Goal: Task Accomplishment & Management: Manage account settings

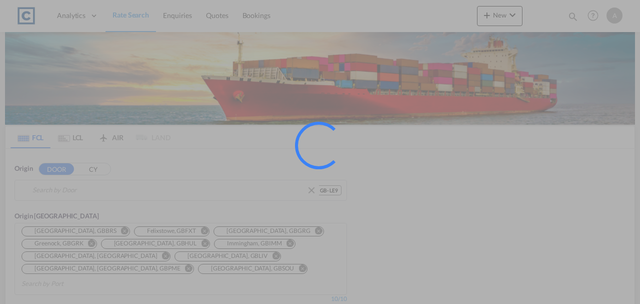
type input "GB-LE9, Blaby"
type input "[GEOGRAPHIC_DATA], [GEOGRAPHIC_DATA]"
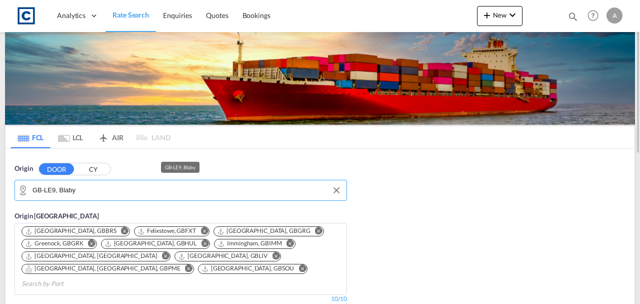
click at [119, 187] on input "GB-LE9, Blaby" at bounding box center [187, 190] width 309 height 15
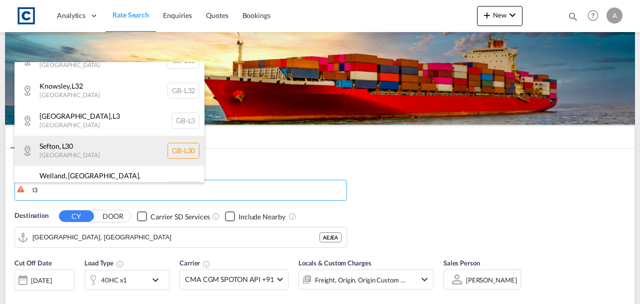
scroll to position [330, 0]
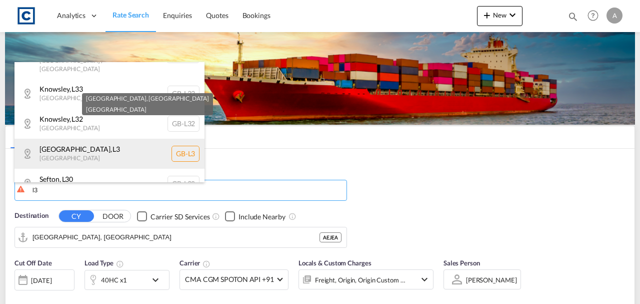
click at [138, 139] on div "[GEOGRAPHIC_DATA] , [GEOGRAPHIC_DATA] [GEOGRAPHIC_DATA]-L3" at bounding box center [110, 154] width 190 height 30
type input "GB-L3, [GEOGRAPHIC_DATA]"
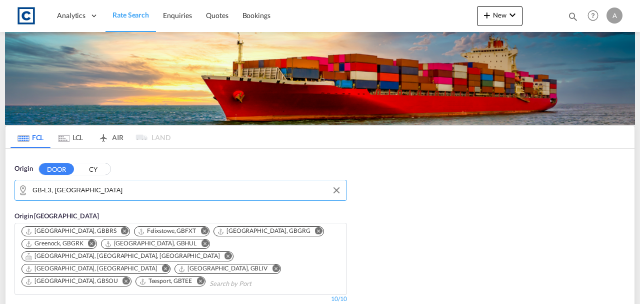
scroll to position [100, 0]
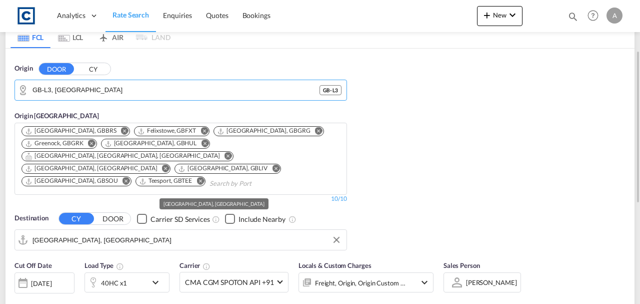
click at [110, 232] on input "[GEOGRAPHIC_DATA], [GEOGRAPHIC_DATA]" at bounding box center [187, 239] width 309 height 15
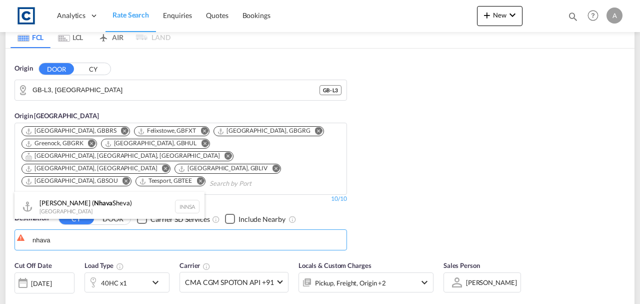
type input "nhava"
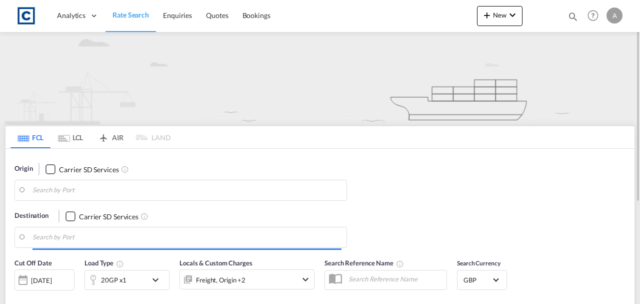
type input "LE9"
type input "[GEOGRAPHIC_DATA], [GEOGRAPHIC_DATA]"
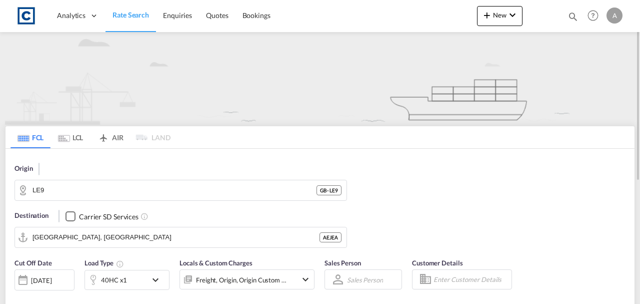
click at [128, 16] on span "Rate Search" at bounding box center [131, 15] width 37 height 9
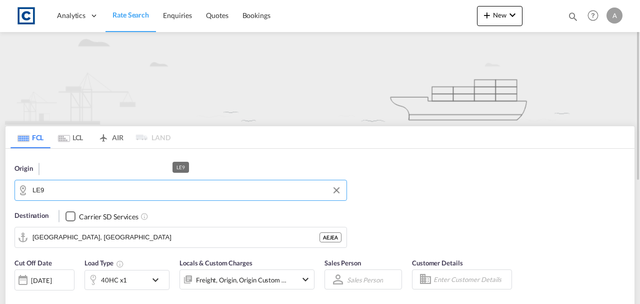
click at [89, 188] on input "LE9" at bounding box center [187, 190] width 309 height 15
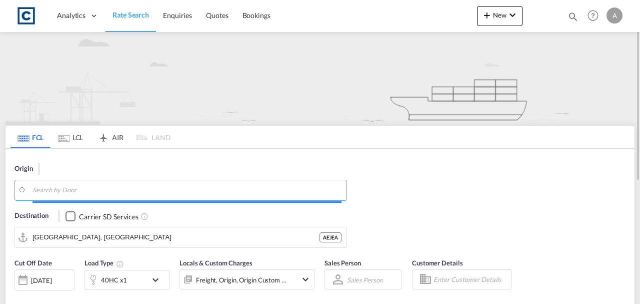
type input "y"
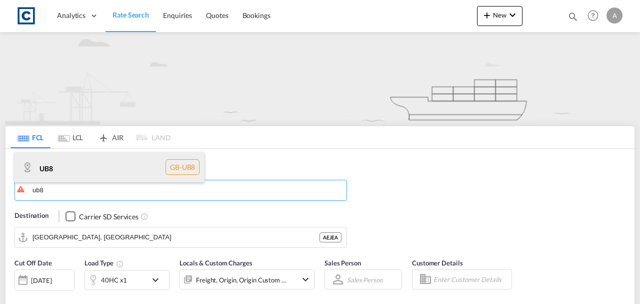
click at [83, 171] on div "UB8 GB-UB8" at bounding box center [110, 167] width 190 height 30
type input "UB8"
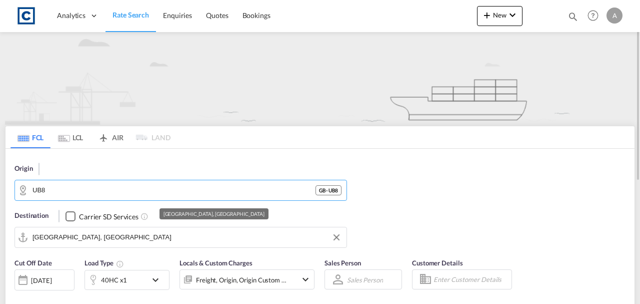
click at [107, 246] on md-autocomplete-wrap "[GEOGRAPHIC_DATA], [GEOGRAPHIC_DATA]" at bounding box center [187, 240] width 309 height 20
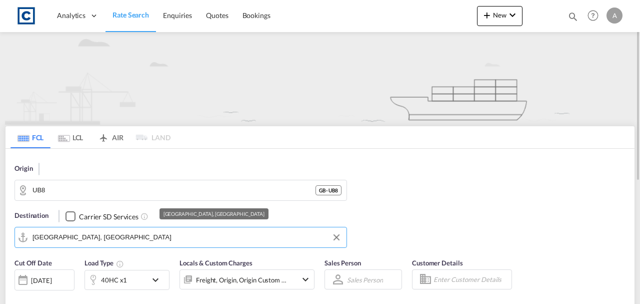
click at [107, 238] on input "[GEOGRAPHIC_DATA], [GEOGRAPHIC_DATA]" at bounding box center [187, 237] width 309 height 15
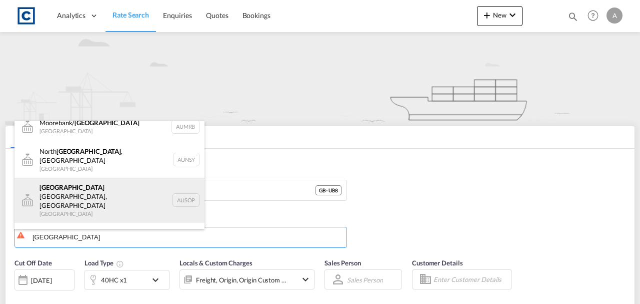
scroll to position [12, 0]
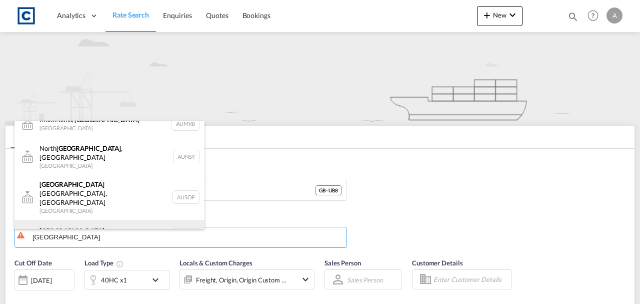
click at [83, 220] on div "Sydney Australia AUSYD" at bounding box center [110, 235] width 190 height 30
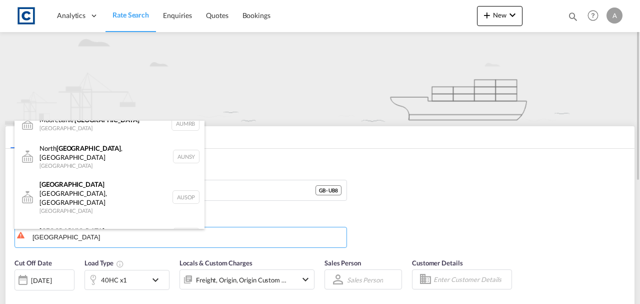
type input "Sydney, AUSYD"
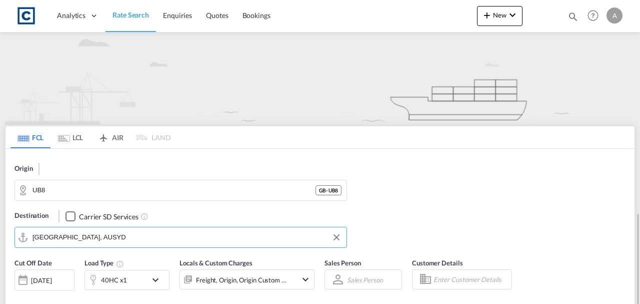
scroll to position [167, 0]
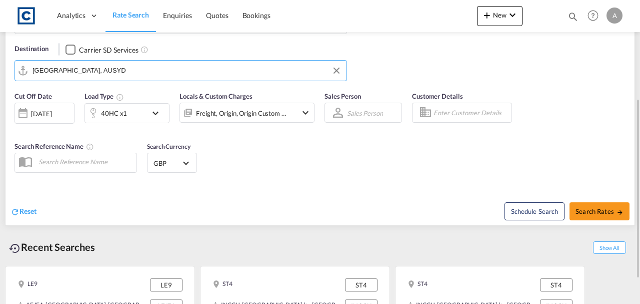
click at [252, 113] on div "Freight, Origin, Origin Custom +1" at bounding box center [241, 113] width 91 height 14
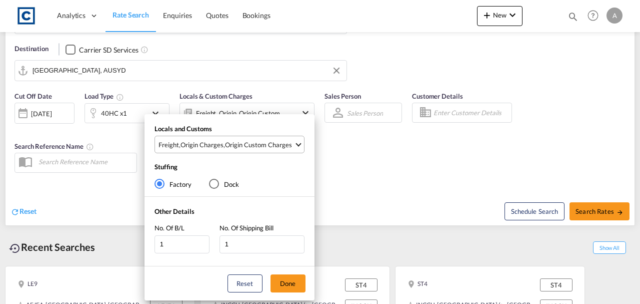
click at [253, 144] on div "Origin Custom Charges" at bounding box center [258, 144] width 67 height 9
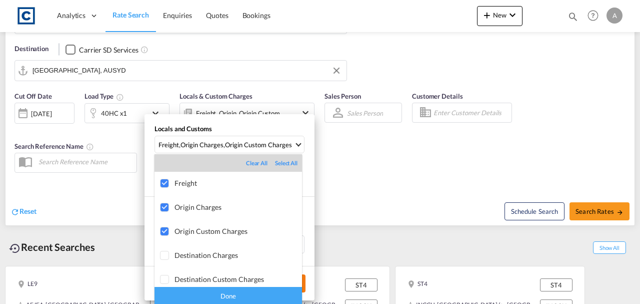
drag, startPoint x: 233, startPoint y: 290, endPoint x: 288, endPoint y: 284, distance: 54.9
click at [233, 290] on div "Done" at bounding box center [229, 296] width 148 height 18
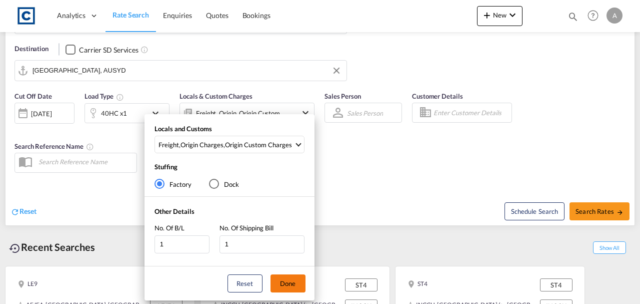
click at [292, 281] on button "Done" at bounding box center [288, 283] width 35 height 18
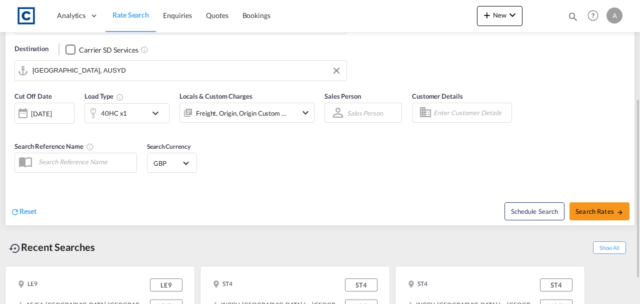
click at [351, 205] on div "Schedule Search Search Rates" at bounding box center [479, 206] width 312 height 39
click at [113, 111] on div "40HC x1" at bounding box center [114, 113] width 26 height 14
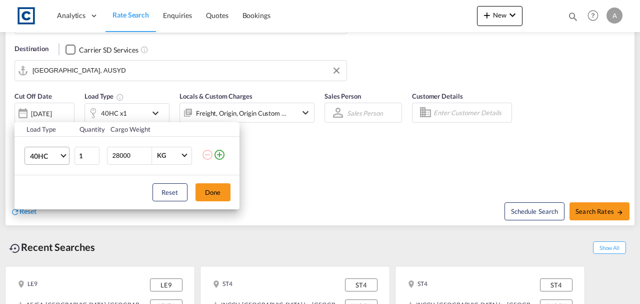
click at [50, 157] on span "40HC" at bounding box center [44, 156] width 29 height 10
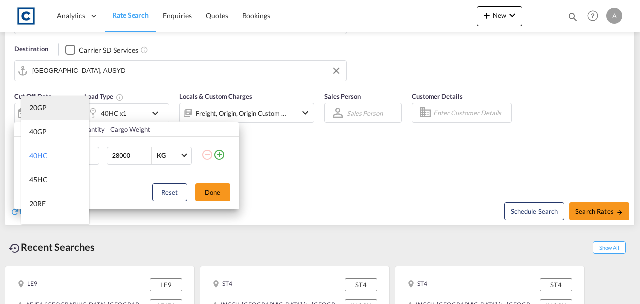
click at [48, 115] on md-option "20GP" at bounding box center [56, 108] width 68 height 24
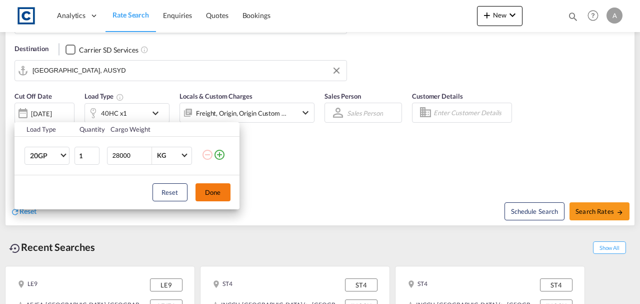
click at [226, 188] on button "Done" at bounding box center [213, 192] width 35 height 18
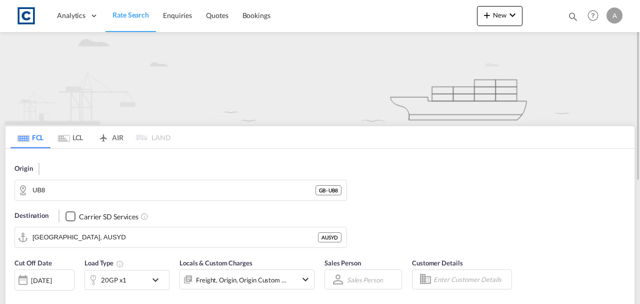
scroll to position [208, 0]
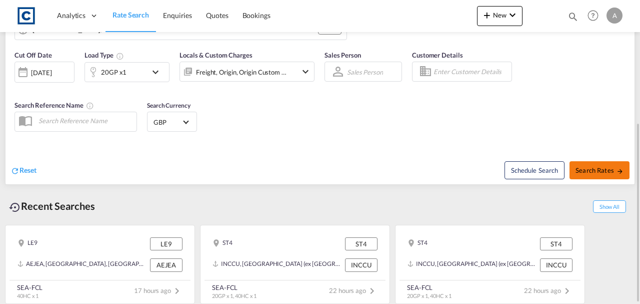
click at [604, 173] on button "Search Rates" at bounding box center [600, 170] width 60 height 18
type input "UB8 to AUSYD / 14 Aug 2025"
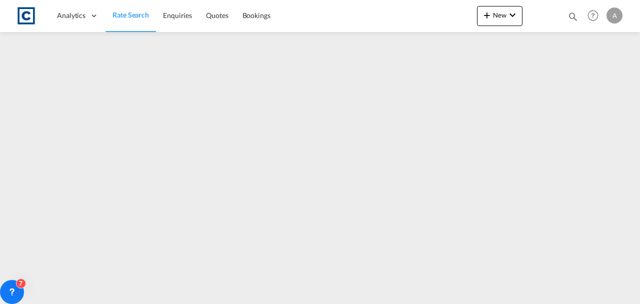
click at [138, 22] on link "Rate Search" at bounding box center [131, 15] width 51 height 33
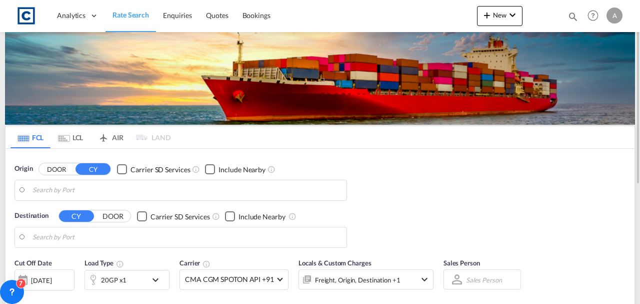
type input "GB-UB8, Hillingdon"
type input "Sydney, AUSYD"
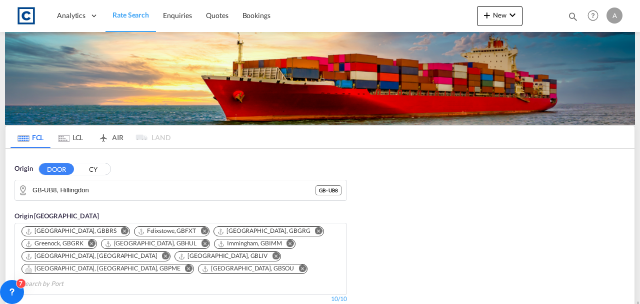
scroll to position [233, 0]
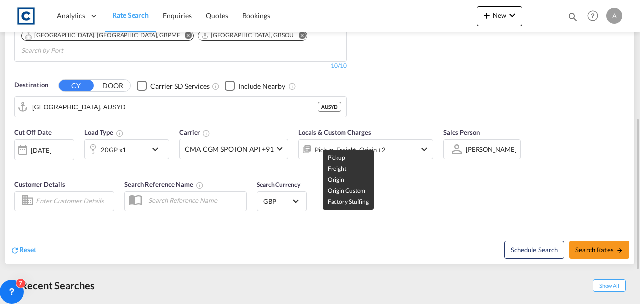
click at [344, 143] on div "Pickup, Freight, Origin +2" at bounding box center [350, 150] width 71 height 14
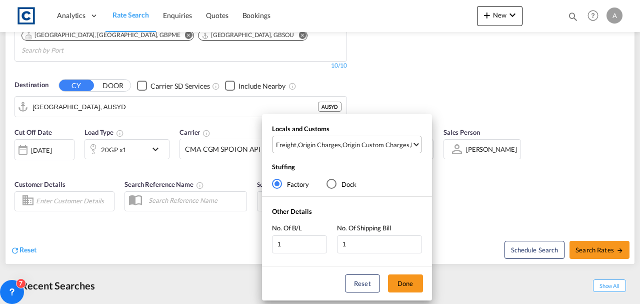
click at [351, 143] on div "Origin Custom Charges" at bounding box center [376, 144] width 67 height 9
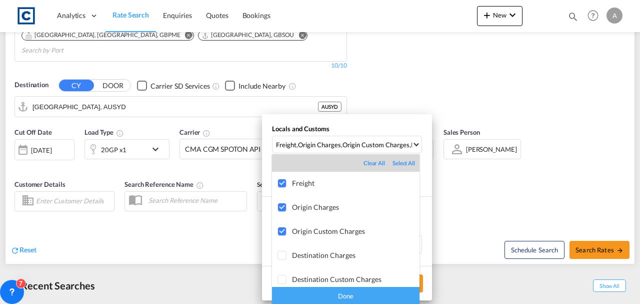
click at [380, 294] on div "Done" at bounding box center [346, 296] width 148 height 18
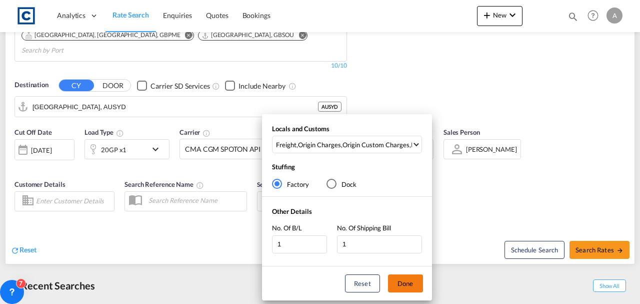
click at [407, 288] on button "Done" at bounding box center [405, 283] width 35 height 18
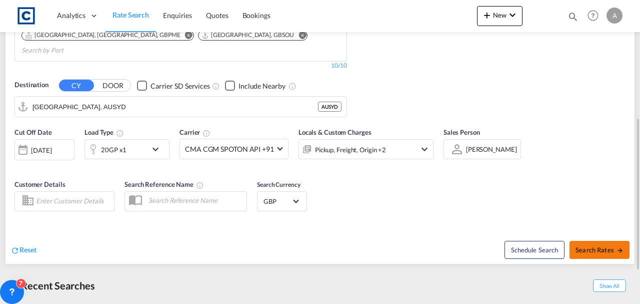
click at [588, 246] on span "Search Rates" at bounding box center [600, 250] width 48 height 8
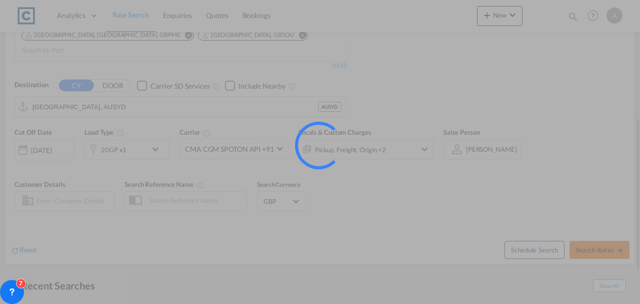
type input "UB8 to AUSYD / 14 Aug 2025"
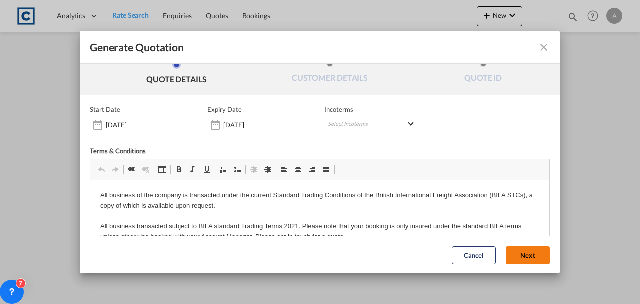
click at [523, 249] on button "Next" at bounding box center [528, 255] width 44 height 18
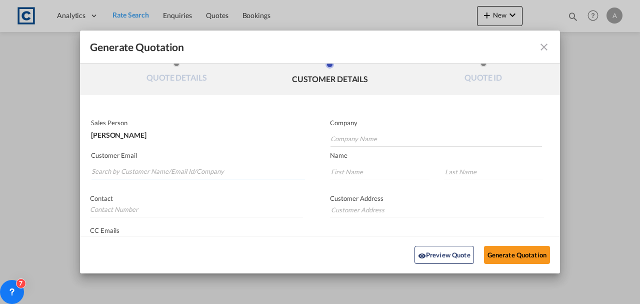
click at [190, 170] on input "Search by Customer Name/Email Id/Company" at bounding box center [199, 171] width 214 height 15
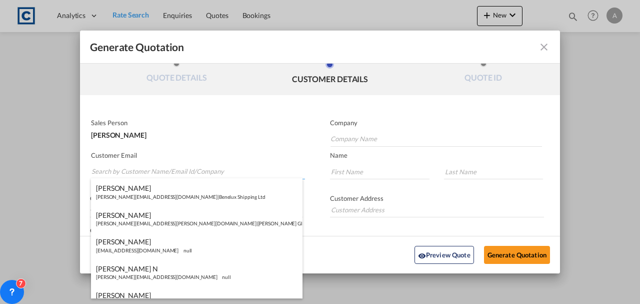
paste input "london@corporateworldmobility.com"
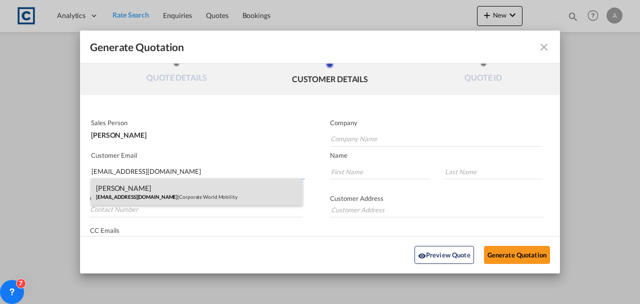
type input "london@corporateworldmobility.com"
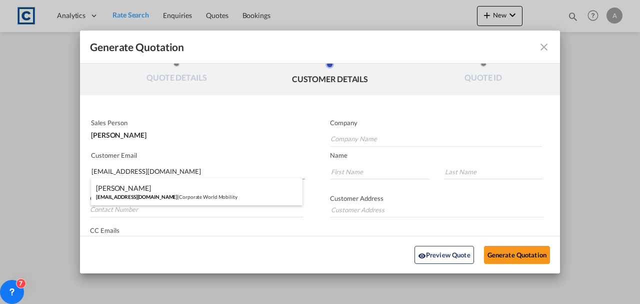
click at [232, 182] on div "Marius Taylor london@corporateworldmobility.com | Corporate World Mobility" at bounding box center [197, 191] width 212 height 27
type input "Corporate World Mobility"
type input "Marius"
type input "Taylor"
type input "PH: +44 (0) 1895235334"
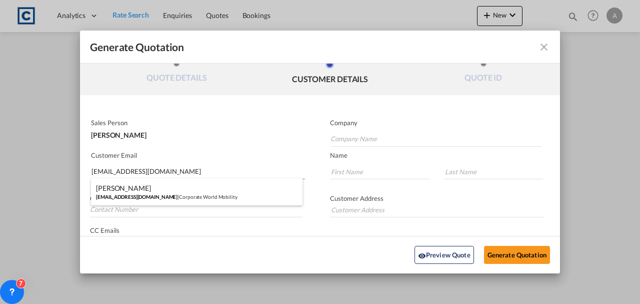
type input "Monomark House, 27 Old Gloucester Street London WC1N 3AX, United Kingdom"
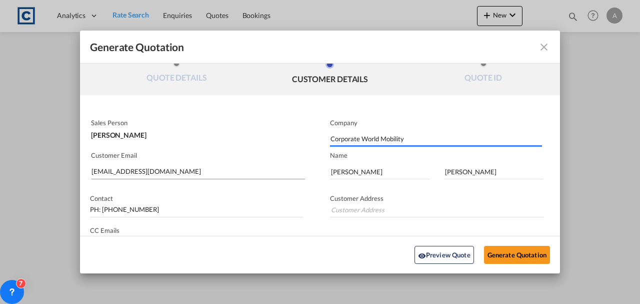
type input "Monomark House, 27 Old Gloucester Street London WC1N 3AX, United Kingdom"
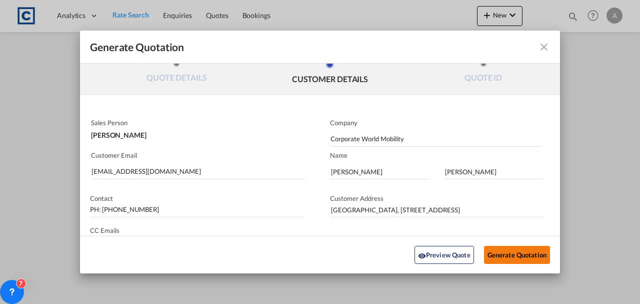
click at [521, 255] on button "Generate Quotation" at bounding box center [517, 255] width 66 height 18
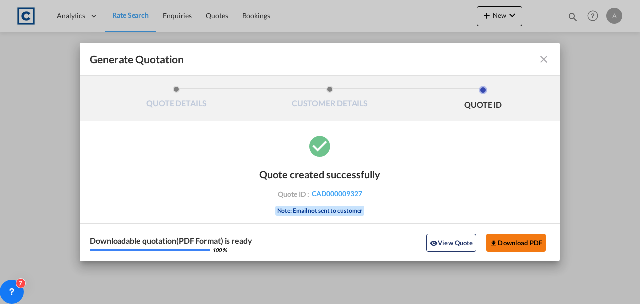
click at [513, 234] on button "Download PDF" at bounding box center [517, 243] width 60 height 18
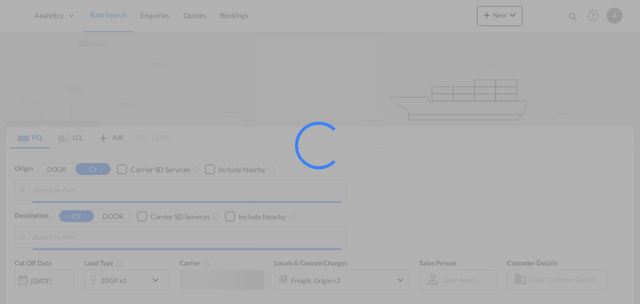
type input "GB-UB8, Hillingdon"
type input "Sydney, AUSYD"
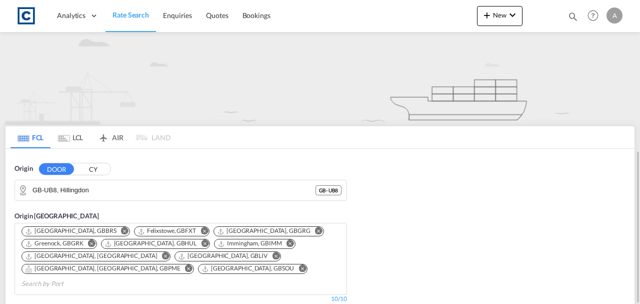
scroll to position [100, 0]
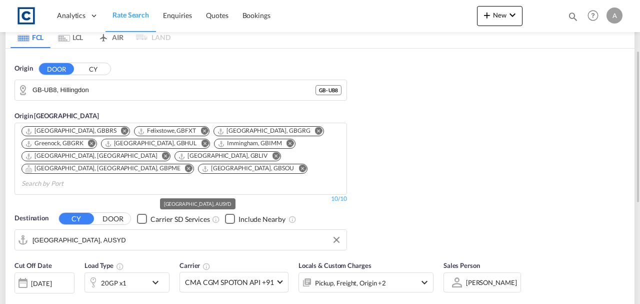
click at [106, 235] on md-autocomplete-wrap "Sydney, AUSYD" at bounding box center [187, 242] width 309 height 20
click at [107, 232] on input "Sydney, AUSYD" at bounding box center [187, 239] width 309 height 15
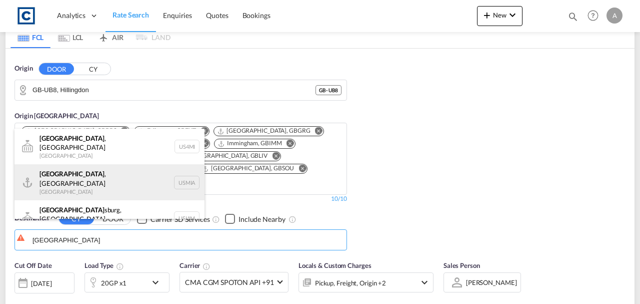
click at [106, 175] on div "Miami , FL United States USMIA" at bounding box center [110, 182] width 190 height 36
type input "Miami, FL, USMIA"
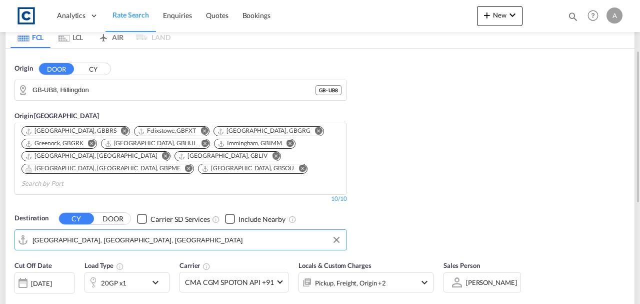
scroll to position [200, 0]
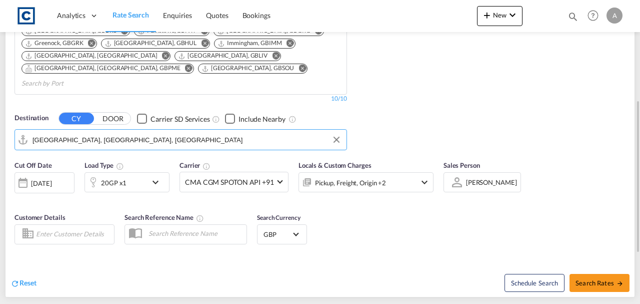
click at [386, 172] on div "Pickup, Freight, Origin +2" at bounding box center [352, 182] width 107 height 20
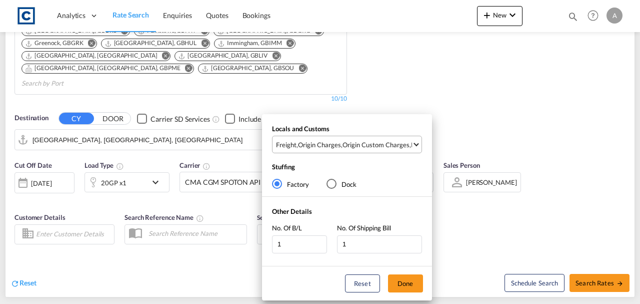
click at [381, 147] on div "Origin Custom Charges" at bounding box center [376, 144] width 67 height 9
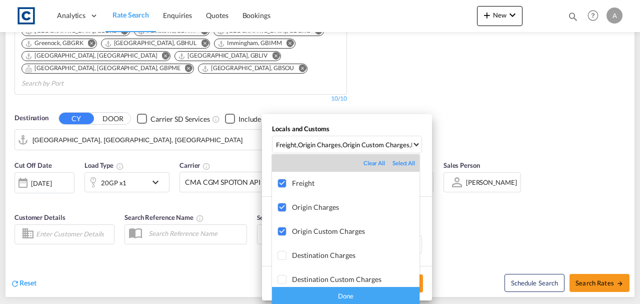
click at [373, 296] on div "Done" at bounding box center [346, 296] width 148 height 18
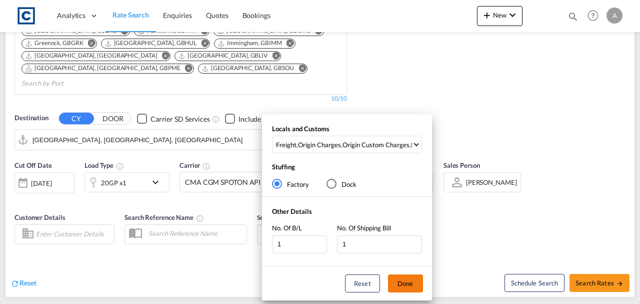
click at [401, 285] on button "Done" at bounding box center [405, 283] width 35 height 18
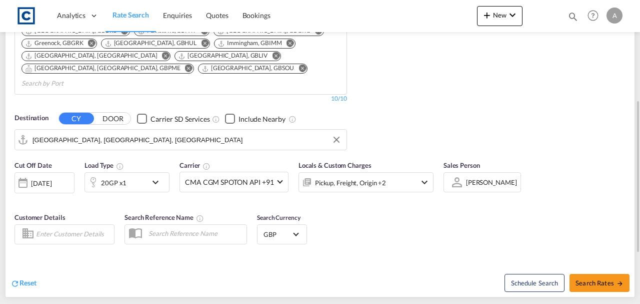
click at [427, 234] on div "Cut Off Date 14 Aug 2025 14/08/2025 Load Type 20GP x1 Carrier CMA CGM SPOTON AP…" at bounding box center [320, 204] width 629 height 98
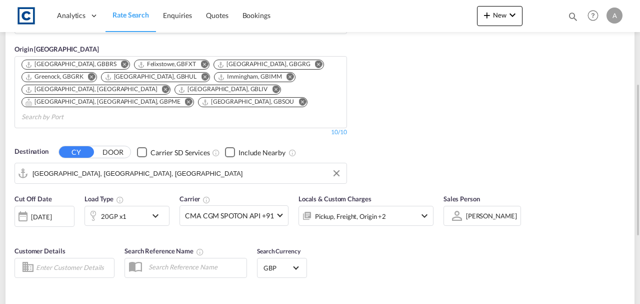
click at [125, 206] on div "20GP x1" at bounding box center [116, 216] width 62 height 20
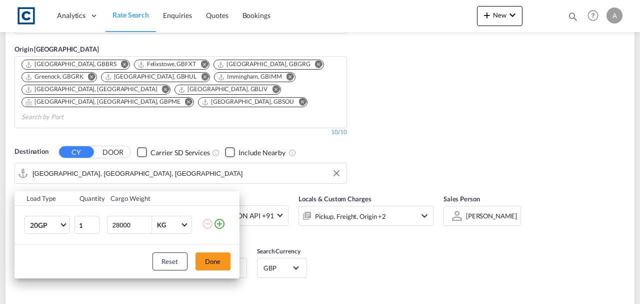
click at [219, 224] on md-icon "icon-plus-circle-outline" at bounding box center [220, 224] width 12 height 12
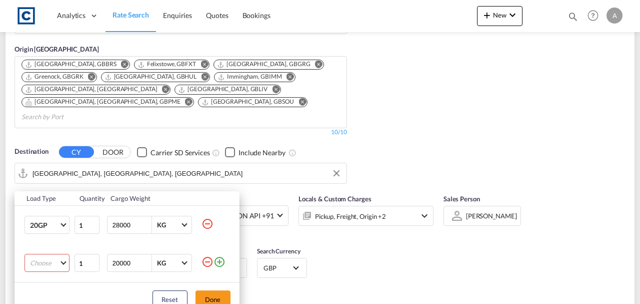
click at [57, 258] on md-select "Choose 20GP 40GP 40HC 45HC 20RE 40RE 40HR 20OT 40OT 20FR 40FR 40NR 20NR 45S 20T…" at bounding box center [47, 263] width 45 height 18
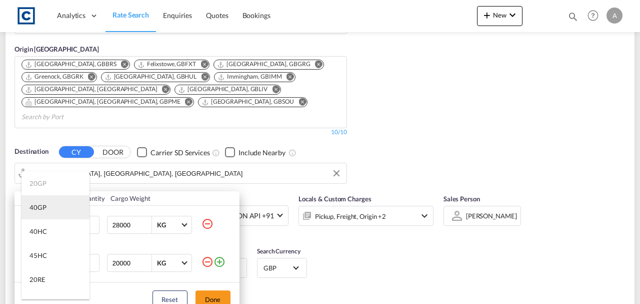
click at [45, 210] on div "40GP" at bounding box center [38, 207] width 17 height 9
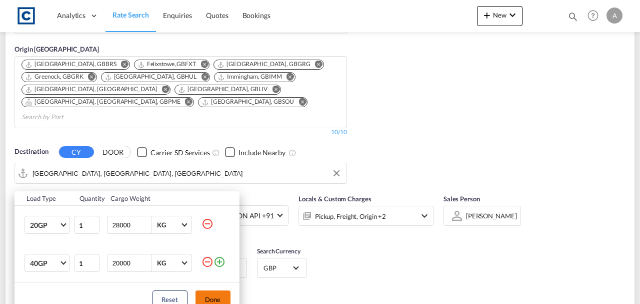
click at [219, 295] on button "Done" at bounding box center [213, 299] width 35 height 18
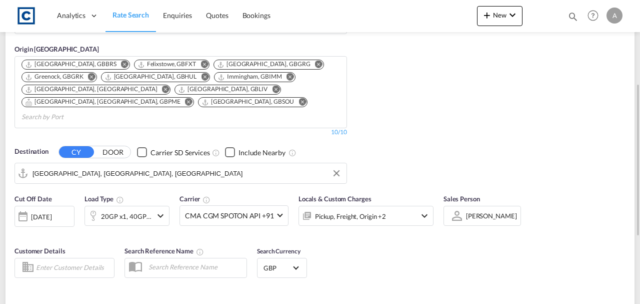
scroll to position [267, 0]
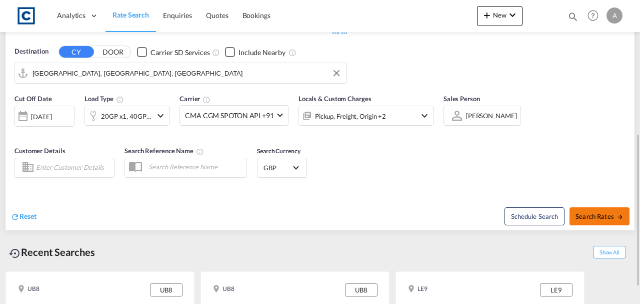
click at [608, 212] on span "Search Rates" at bounding box center [600, 216] width 48 height 8
type input "UB8 to USMIA / 14 Aug 2025"
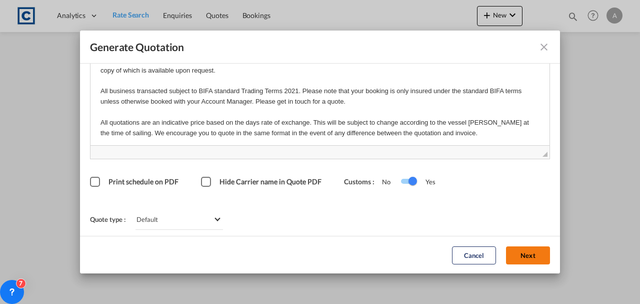
click at [512, 248] on button "Next" at bounding box center [528, 255] width 44 height 18
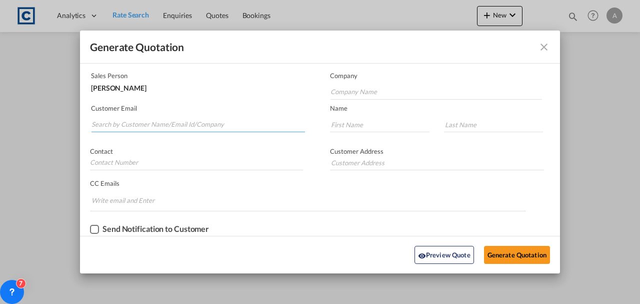
click at [164, 121] on input "Search by Customer Name/Email Id/Company" at bounding box center [199, 124] width 214 height 15
paste input "london@corporateworldmobility.com"
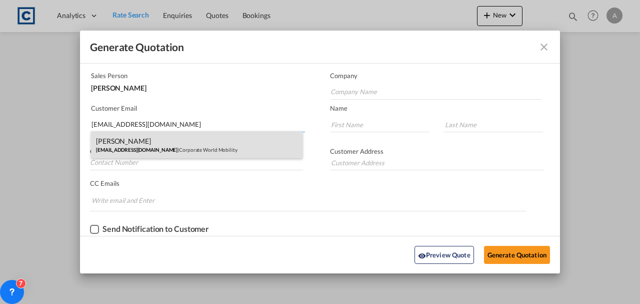
type input "london@corporateworldmobility.com"
click at [200, 144] on div "Marius Taylor london@corporateworldmobility.com | Corporate World Mobility" at bounding box center [197, 144] width 212 height 27
type input "Corporate World Mobility"
type input "Marius"
type input "Taylor"
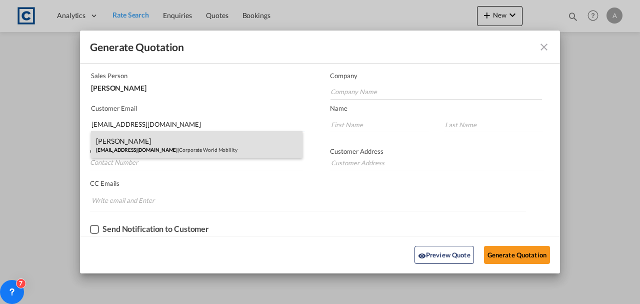
type input "PH: +44 (0) 1895235334"
type input "Monomark House, 27 Old Gloucester Street London WC1N 3AX, United Kingdom"
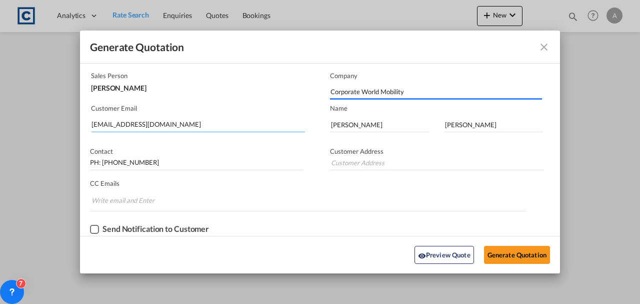
type input "Monomark House, 27 Old Gloucester Street London WC1N 3AX, United Kingdom"
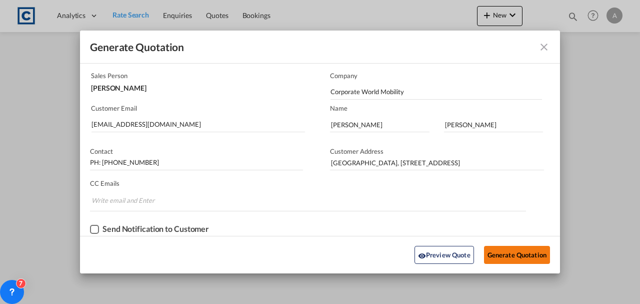
click at [499, 254] on button "Generate Quotation" at bounding box center [517, 255] width 66 height 18
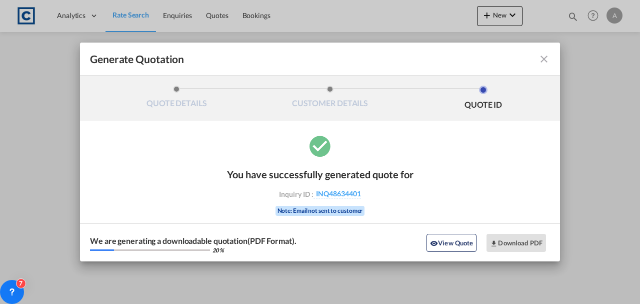
scroll to position [0, 0]
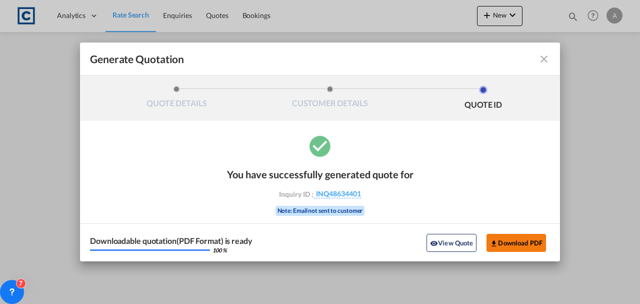
click at [517, 240] on button "Download PDF" at bounding box center [517, 243] width 60 height 18
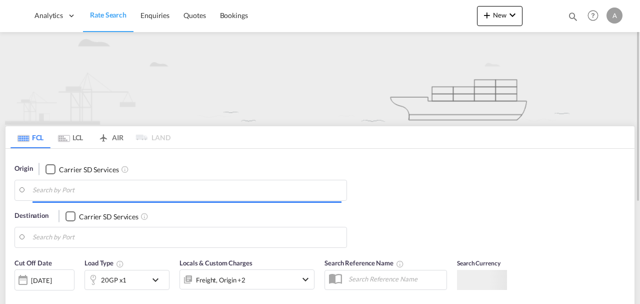
type input "UB8"
type input "Miami, FL, USMIA"
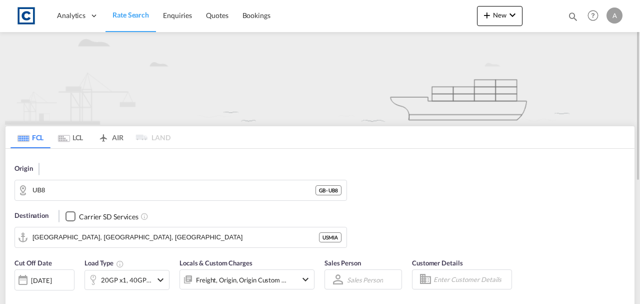
scroll to position [100, 0]
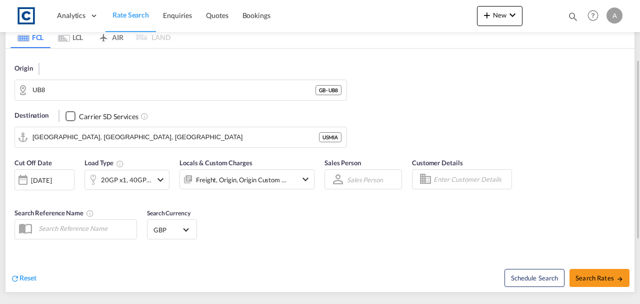
click at [254, 189] on div "Locals & Custom Charges Freight, Origin, Origin Custom +1" at bounding box center [247, 178] width 135 height 40
click at [254, 184] on div "Freight, Origin, Origin Custom +1" at bounding box center [241, 180] width 91 height 14
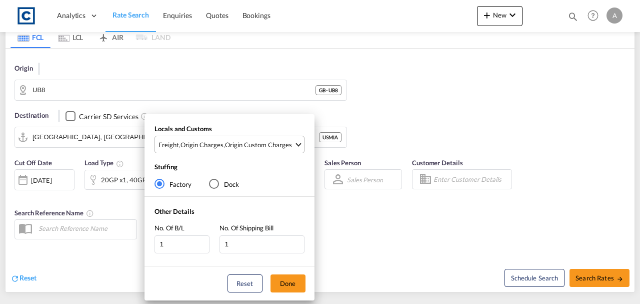
click at [247, 146] on div "Origin Custom Charges" at bounding box center [258, 144] width 67 height 9
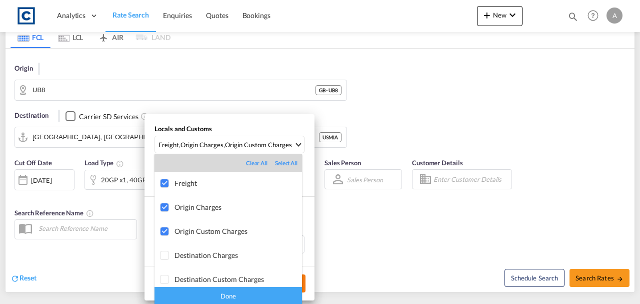
drag, startPoint x: 259, startPoint y: 294, endPoint x: 284, endPoint y: 283, distance: 27.1
click at [260, 293] on div "Done" at bounding box center [229, 296] width 148 height 18
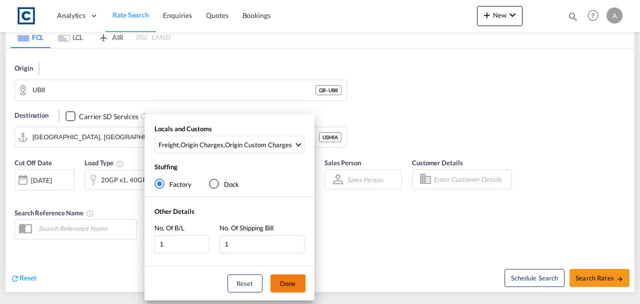
click at [294, 278] on button "Done" at bounding box center [288, 283] width 35 height 18
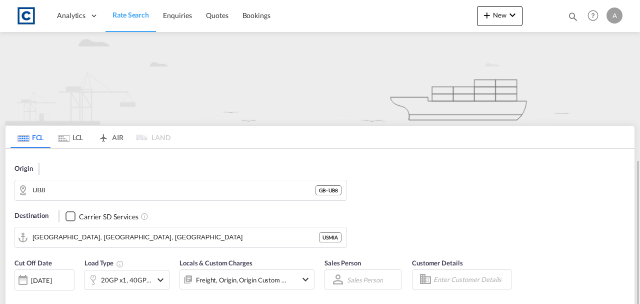
scroll to position [208, 0]
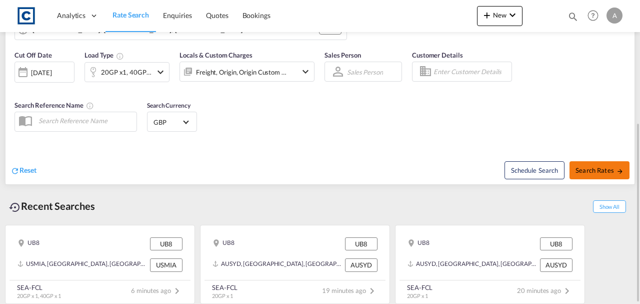
click at [596, 171] on span "Search Rates" at bounding box center [600, 170] width 48 height 8
type input "UB8 to USMIA / 14 Aug 2025"
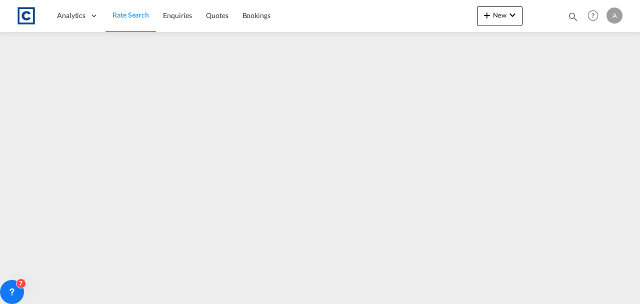
click at [120, 16] on span "Rate Search" at bounding box center [131, 15] width 37 height 9
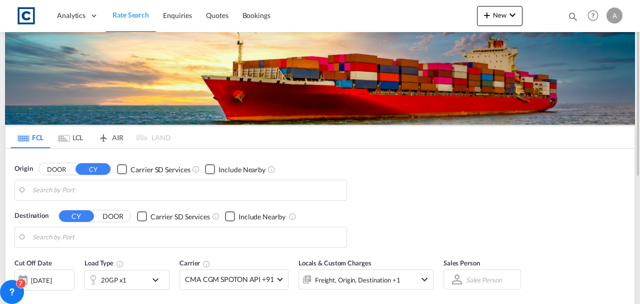
type input "GB-UB8, Hillingdon"
type input "Miami, FL, USMIA"
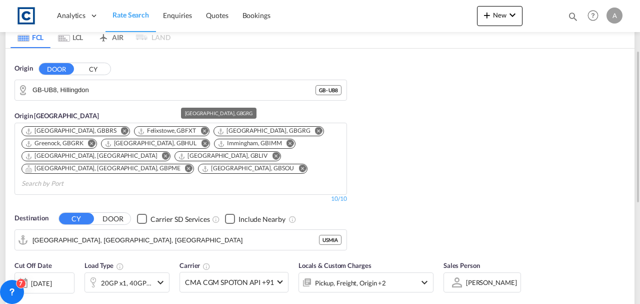
scroll to position [167, 0]
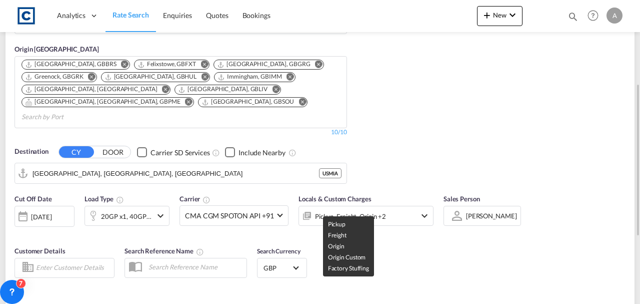
click at [364, 209] on div "Pickup, Freight, Origin +2" at bounding box center [350, 216] width 71 height 14
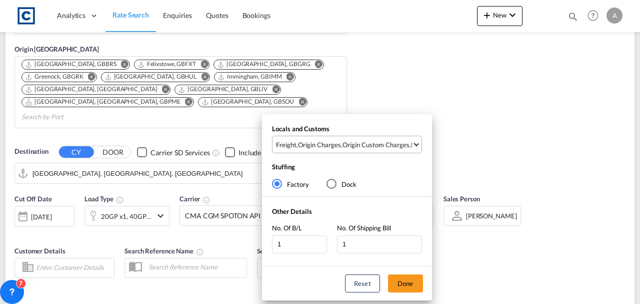
click at [360, 147] on div "Origin Custom Charges" at bounding box center [376, 144] width 67 height 9
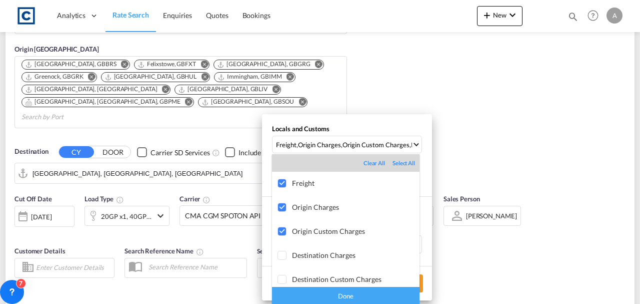
click at [377, 299] on div "Done" at bounding box center [346, 296] width 148 height 18
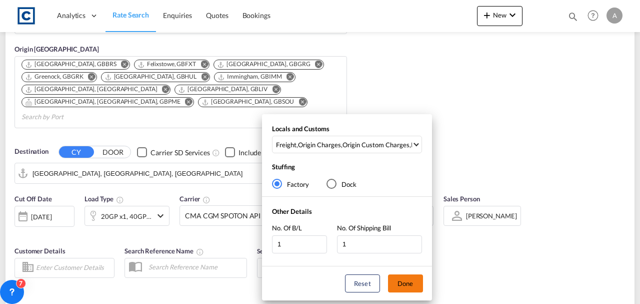
click at [402, 284] on button "Done" at bounding box center [405, 283] width 35 height 18
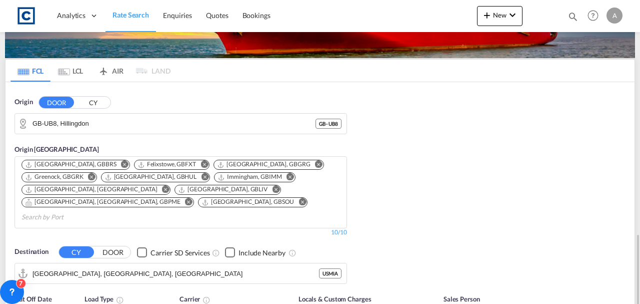
scroll to position [200, 0]
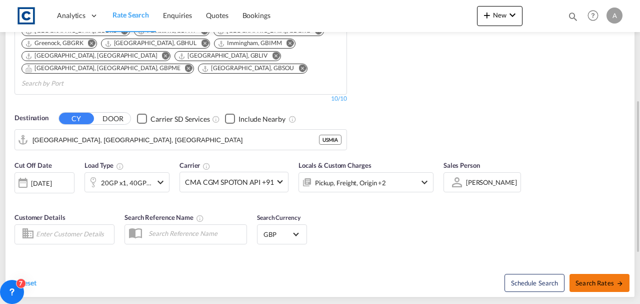
click at [578, 279] on span "Search Rates" at bounding box center [600, 283] width 48 height 8
type input "UB8 to USMIA / 14 Aug 2025"
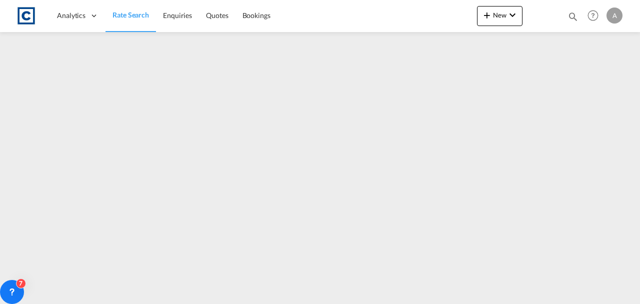
drag, startPoint x: 133, startPoint y: 7, endPoint x: 131, endPoint y: 16, distance: 9.2
click at [133, 7] on link "Rate Search" at bounding box center [131, 15] width 51 height 33
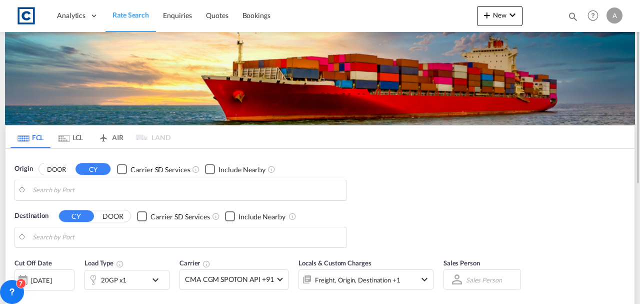
type input "GB-UB8, Hillingdon"
type input "[GEOGRAPHIC_DATA], [GEOGRAPHIC_DATA], [GEOGRAPHIC_DATA]"
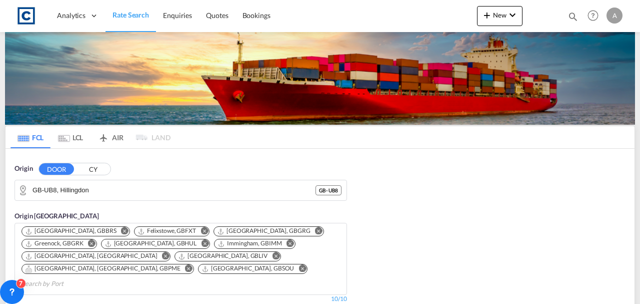
scroll to position [200, 0]
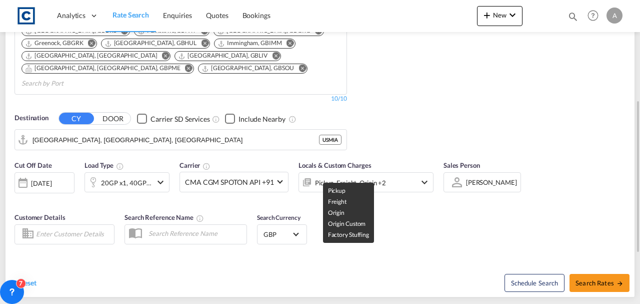
click at [377, 176] on div "Pickup, Freight, Origin +2" at bounding box center [350, 183] width 71 height 14
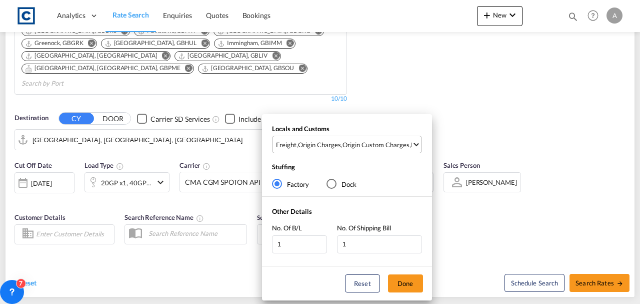
click at [389, 146] on div "Origin Custom Charges" at bounding box center [376, 144] width 67 height 9
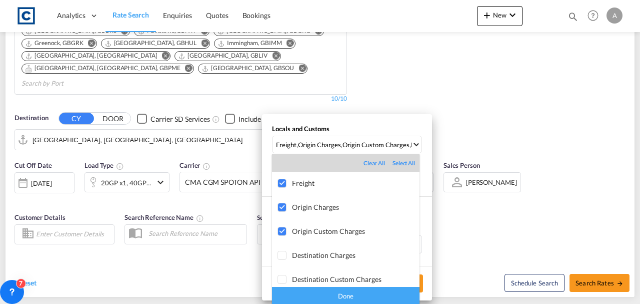
drag, startPoint x: 346, startPoint y: 301, endPoint x: 382, endPoint y: 284, distance: 39.2
click at [349, 298] on div "Done" at bounding box center [346, 296] width 148 height 18
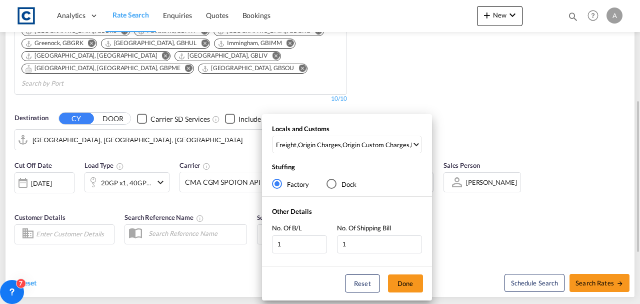
drag, startPoint x: 422, startPoint y: 281, endPoint x: 419, endPoint y: 276, distance: 5.6
click at [420, 280] on button "Done" at bounding box center [405, 283] width 35 height 18
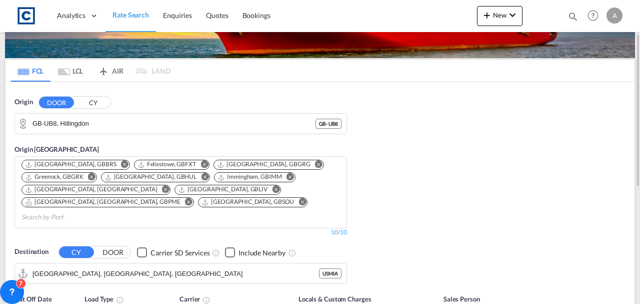
scroll to position [233, 0]
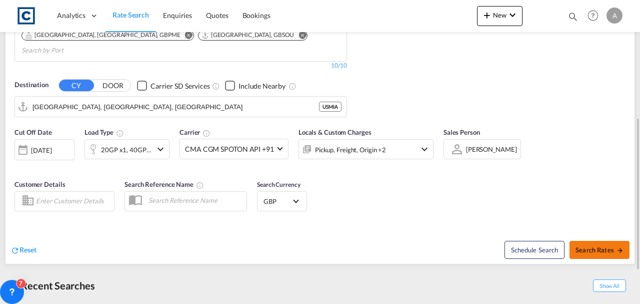
click at [582, 246] on span "Search Rates" at bounding box center [600, 250] width 48 height 8
type input "UB8 to USMIA / 14 Aug 2025"
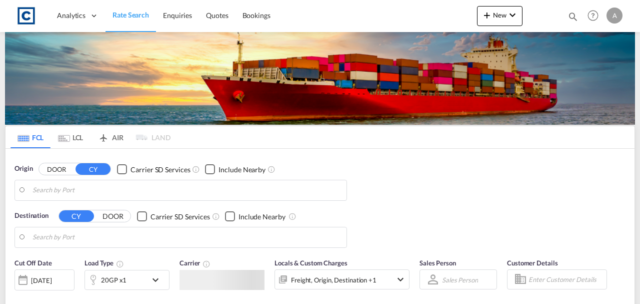
type input "GB-UB8, Hillingdon"
type input "[GEOGRAPHIC_DATA], [GEOGRAPHIC_DATA], [GEOGRAPHIC_DATA]"
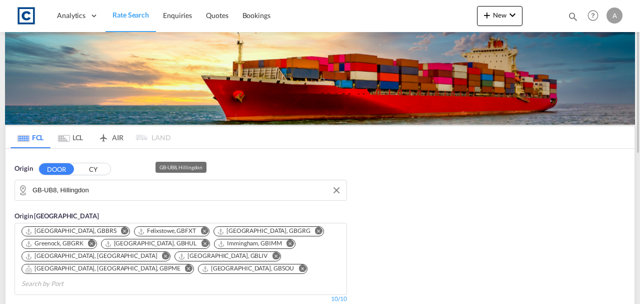
click at [195, 189] on input "GB-UB8, Hillingdon" at bounding box center [187, 190] width 309 height 15
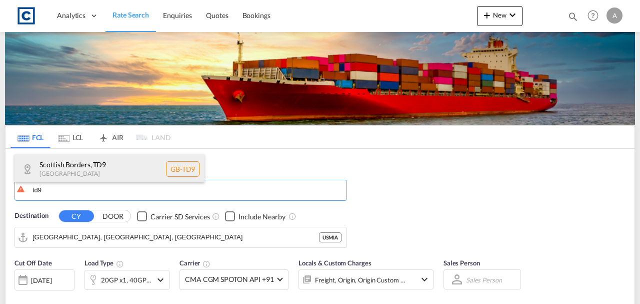
click at [81, 177] on div "Scottish Borders , TD9 [GEOGRAPHIC_DATA] [GEOGRAPHIC_DATA]-TD9" at bounding box center [110, 169] width 190 height 30
type input "GB-TD9, [GEOGRAPHIC_DATA]"
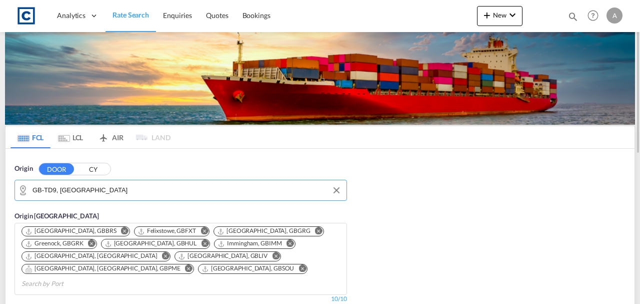
scroll to position [200, 0]
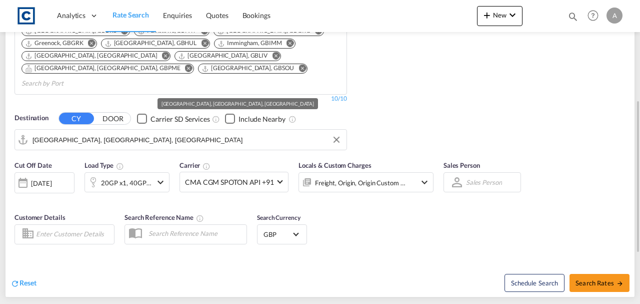
click at [120, 132] on input "Miami, FL, USMIA" at bounding box center [187, 139] width 309 height 15
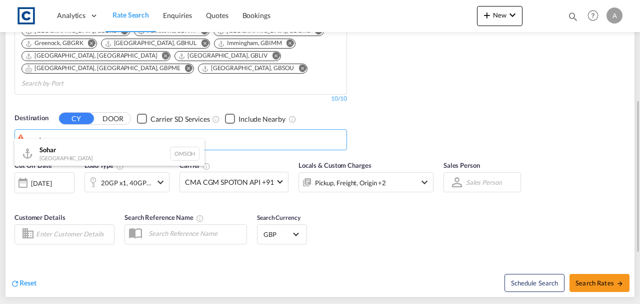
drag, startPoint x: 67, startPoint y: 150, endPoint x: 289, endPoint y: 159, distance: 222.2
click at [69, 150] on div "Sohar [GEOGRAPHIC_DATA] [GEOGRAPHIC_DATA]" at bounding box center [110, 154] width 190 height 30
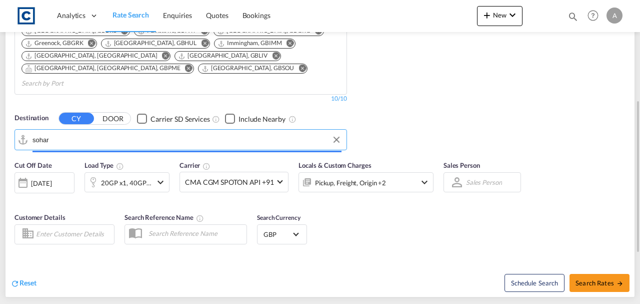
type input "Sohar, OMSOH"
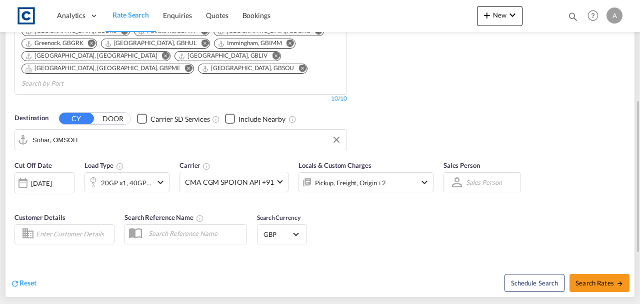
click at [388, 172] on div "Pickup, Freight, Origin +2" at bounding box center [352, 182] width 107 height 20
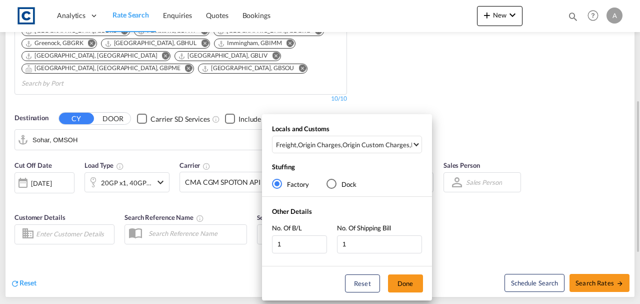
click at [376, 139] on md-select-value "Freight , Origin Charges , Origin Custom Charges , Pickup Charges" at bounding box center [348, 144] width 147 height 17
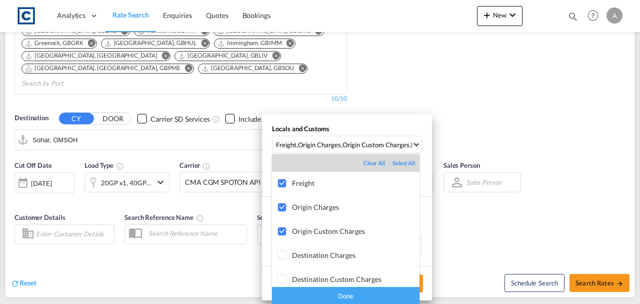
click at [374, 295] on div "Done" at bounding box center [346, 296] width 148 height 18
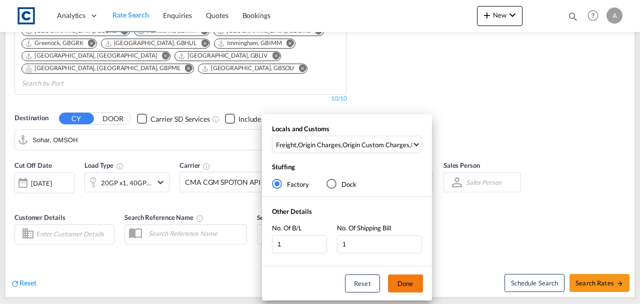
click at [403, 283] on button "Done" at bounding box center [405, 283] width 35 height 18
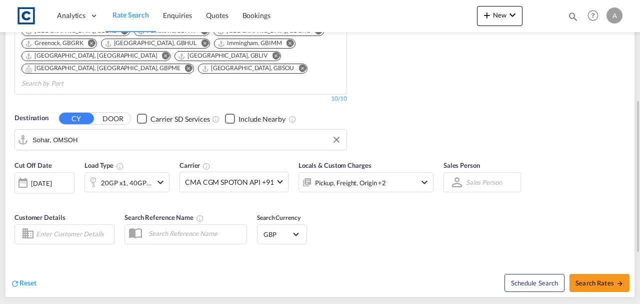
click at [437, 225] on div "Cut Off Date 14 Aug 2025 14/08/2025 Load Type 20GP x1, 40GP x1 Carrier CMA CGM …" at bounding box center [320, 204] width 629 height 98
click at [52, 179] on div "[DATE]" at bounding box center [41, 183] width 21 height 9
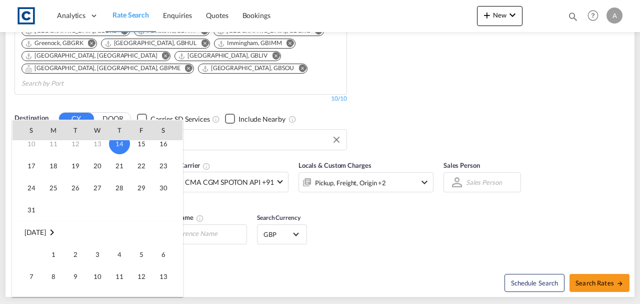
scroll to position [100, 0]
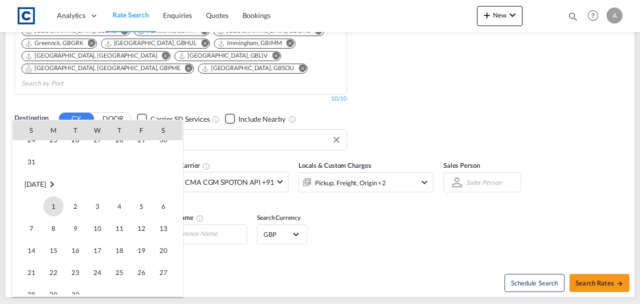
click at [53, 208] on span "1" at bounding box center [54, 206] width 20 height 20
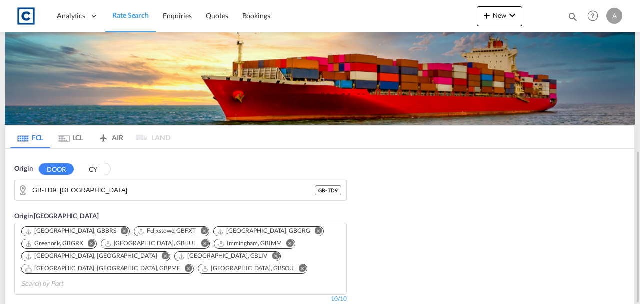
scroll to position [233, 0]
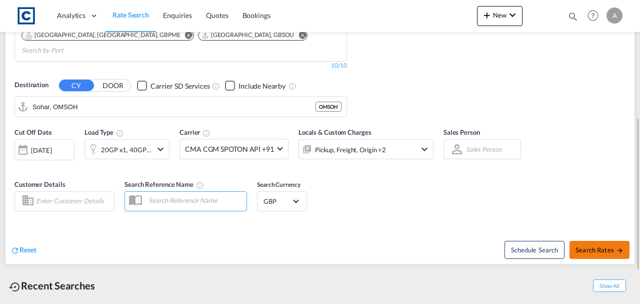
click at [601, 246] on span "Search Rates" at bounding box center [600, 250] width 48 height 8
type input "TD9 to OMSOH / 1 Sep 2025"
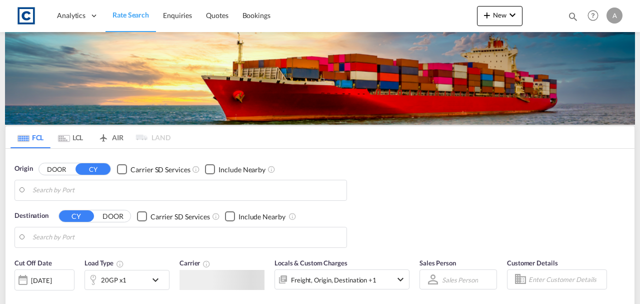
type input "GB-TD9, [GEOGRAPHIC_DATA]"
type input "Sohar, OMSOH"
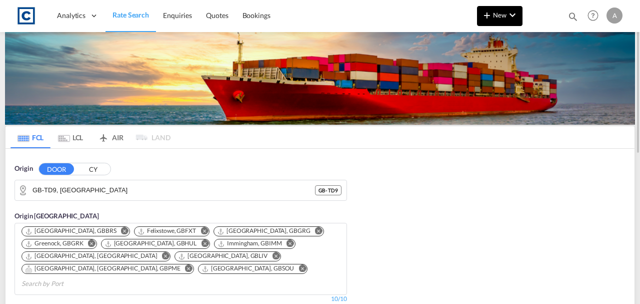
click at [497, 18] on span "New" at bounding box center [500, 15] width 38 height 8
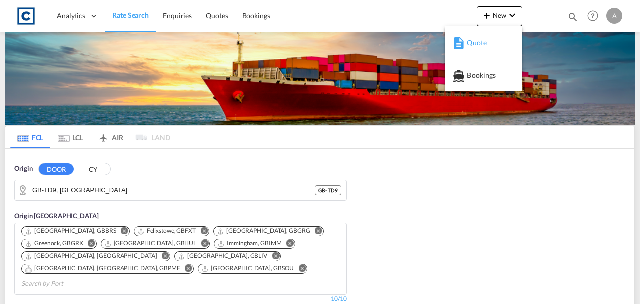
click at [474, 48] on span "Quote" at bounding box center [472, 43] width 11 height 20
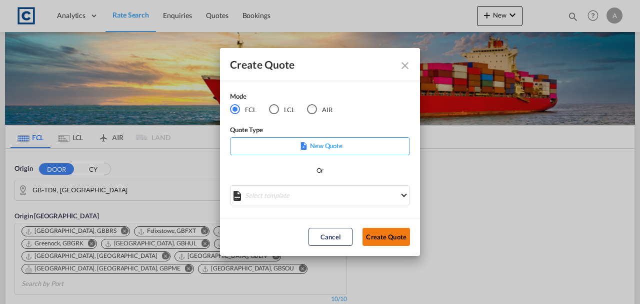
click at [391, 233] on button "Create Quote" at bounding box center [387, 237] width 48 height 18
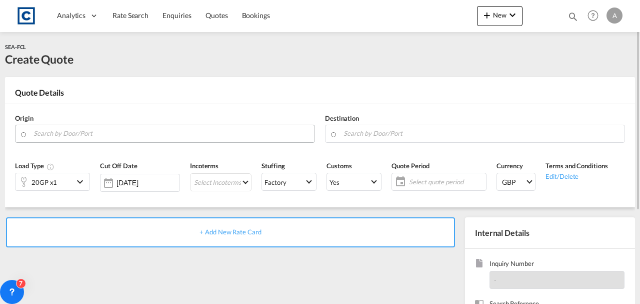
click at [117, 128] on input "Search by Door/Port" at bounding box center [172, 134] width 276 height 18
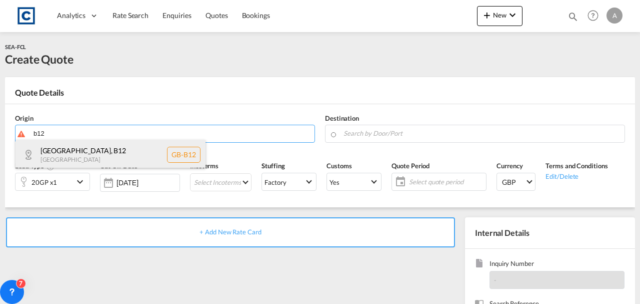
click at [101, 143] on div "Birmingham , B12 United Kingdom GB-B12" at bounding box center [111, 155] width 190 height 30
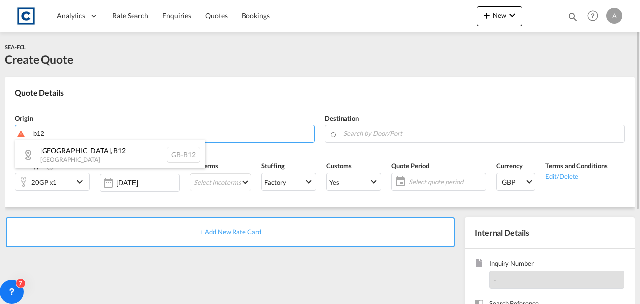
type input "GB-B12, Birmingham"
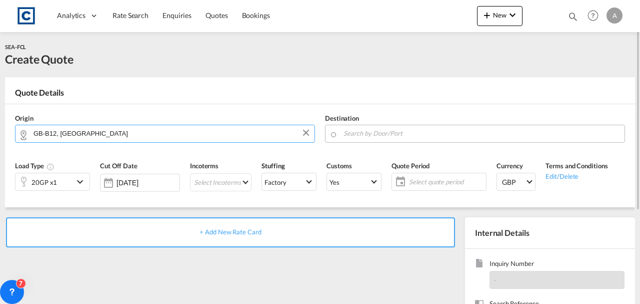
click at [372, 136] on input "Search by Door/Port" at bounding box center [482, 134] width 276 height 18
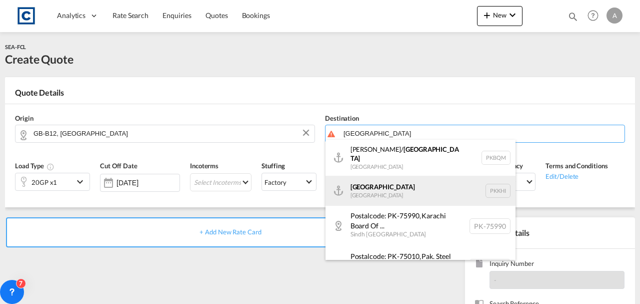
click at [379, 178] on div "Karachi Pakistan PKKHI" at bounding box center [421, 191] width 190 height 30
type input "Karachi, PKKHI"
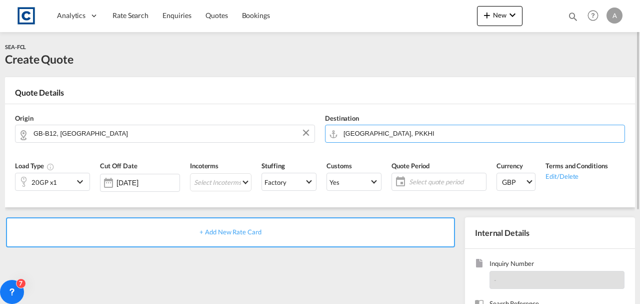
click at [62, 181] on div "20GP x1" at bounding box center [45, 181] width 58 height 17
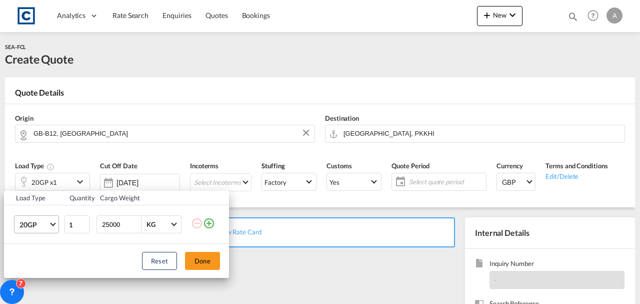
click at [38, 225] on span "20GP" at bounding box center [34, 225] width 29 height 10
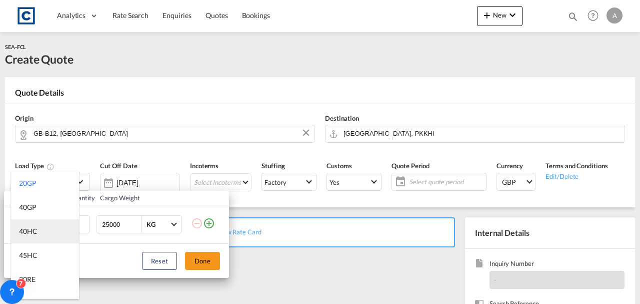
click at [43, 238] on md-option "40HC" at bounding box center [45, 231] width 68 height 24
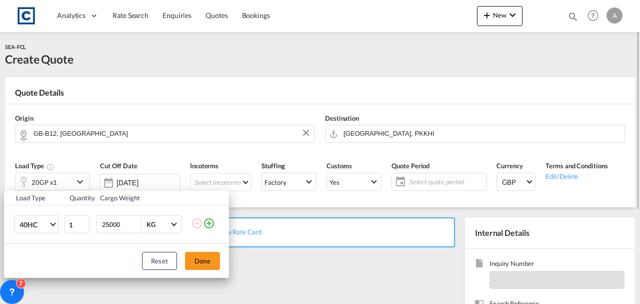
click at [206, 260] on button "Done" at bounding box center [202, 261] width 35 height 18
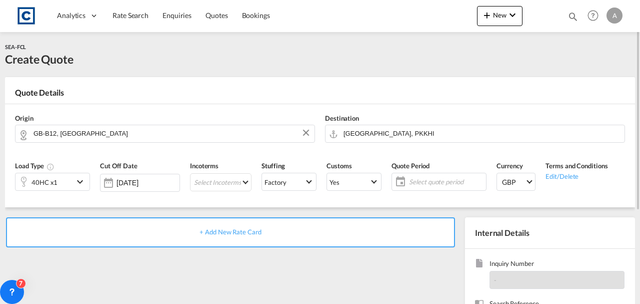
click at [239, 229] on span "+ Add New Rate Card" at bounding box center [231, 232] width 62 height 8
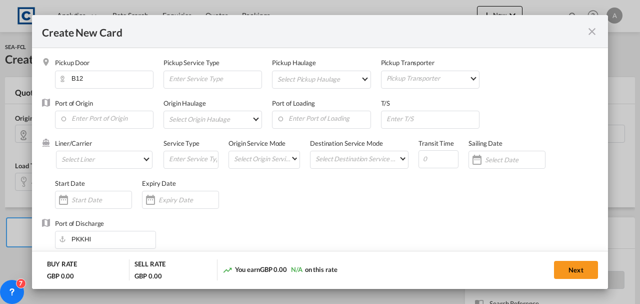
type input "Basic Ocean Freight"
select select "per equipment"
click at [88, 107] on div "Port of Origin" at bounding box center [109, 119] width 109 height 40
click at [90, 114] on input "Enter Port of Origin" at bounding box center [106, 118] width 93 height 15
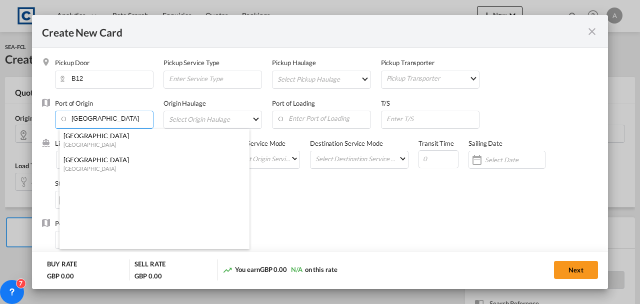
click at [101, 172] on div "United Kingdom" at bounding box center [152, 169] width 176 height 8
type input "London Gateway Port, GBLGP"
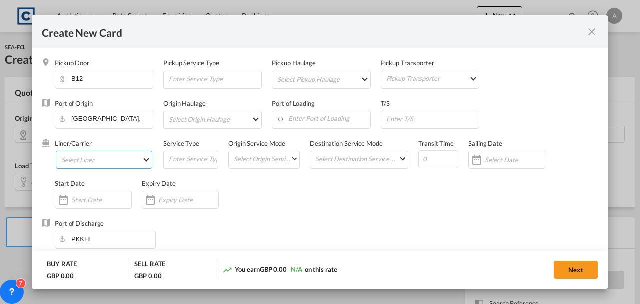
click at [94, 163] on md-select "Select Liner 2HM LOGISTICS D.O.O 2M Alliance AAXL GLOBAL SHIPPING LINES LLC ABD…" at bounding box center [104, 160] width 97 height 18
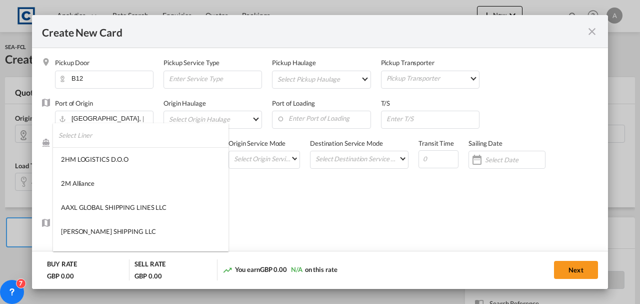
click at [92, 133] on input "search" at bounding box center [144, 135] width 170 height 24
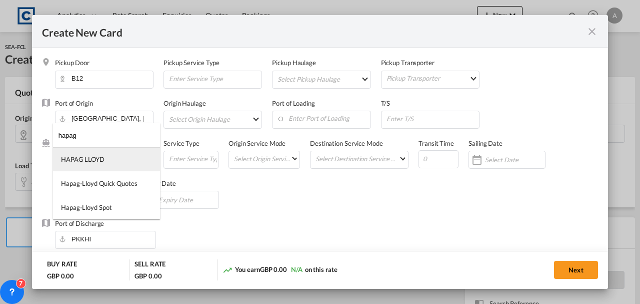
type input "hapag"
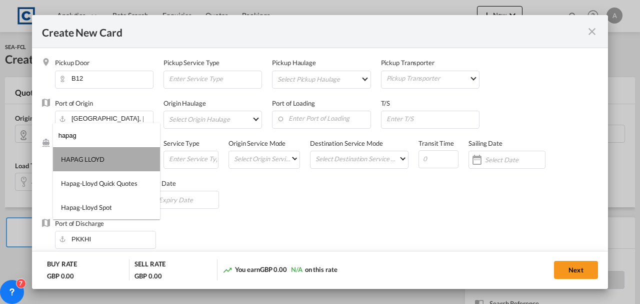
click at [105, 164] on md-option "HAPAG LLOYD" at bounding box center [106, 159] width 107 height 24
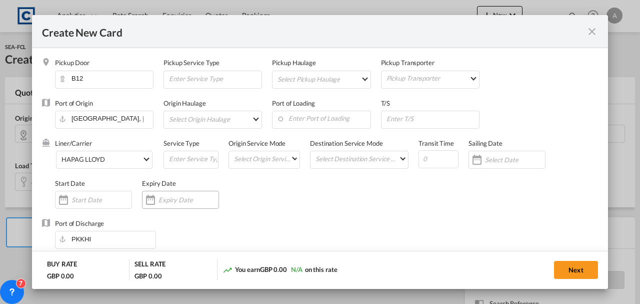
click at [190, 193] on div "Create New Card ..." at bounding box center [180, 200] width 77 height 18
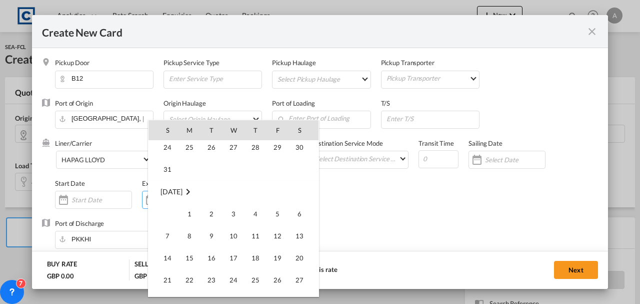
scroll to position [231701, 0]
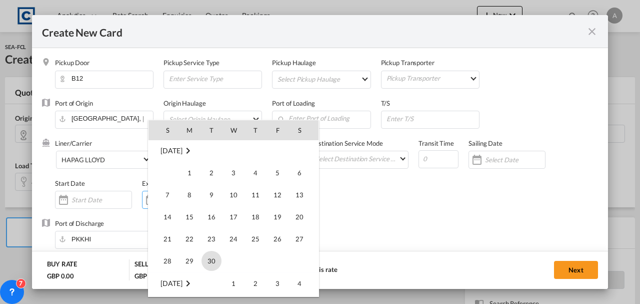
click at [208, 255] on span "30" at bounding box center [212, 261] width 20 height 20
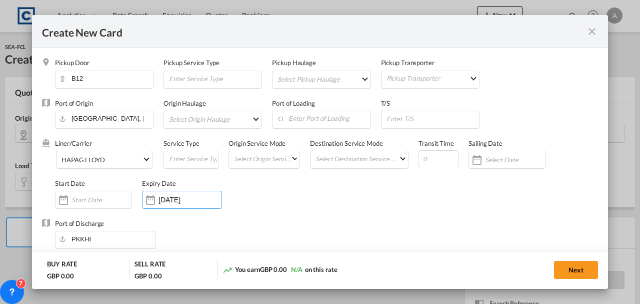
click at [183, 194] on div "30 Sep 2025" at bounding box center [182, 200] width 80 height 18
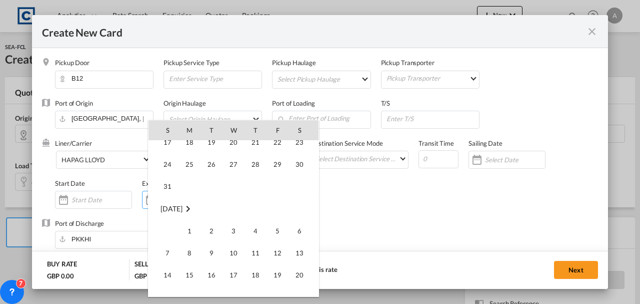
scroll to position [231633, 0]
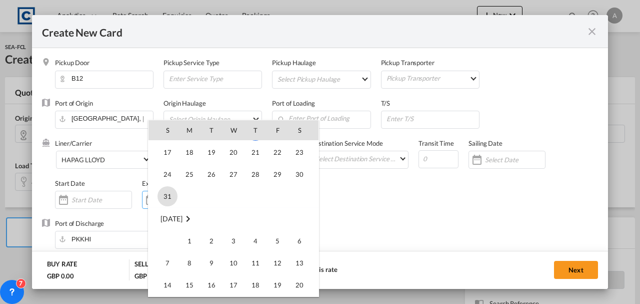
click at [163, 200] on span "31" at bounding box center [168, 196] width 20 height 20
type input "[DATE]"
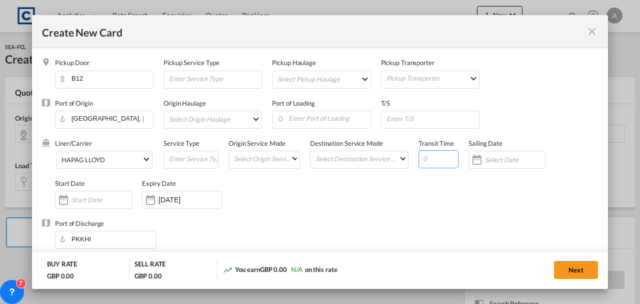
click at [426, 160] on input "Create New Card ..." at bounding box center [439, 159] width 40 height 18
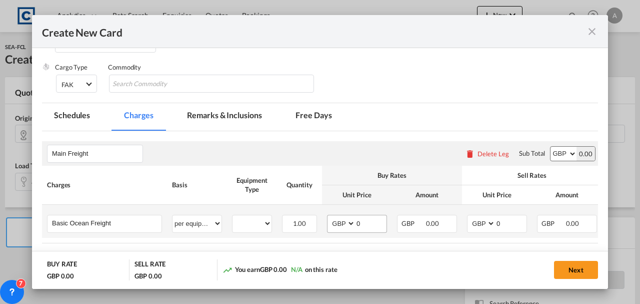
scroll to position [267, 0]
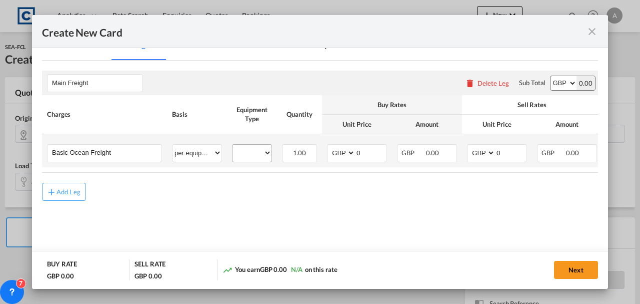
type input "39"
click at [249, 151] on select "40HC" at bounding box center [252, 153] width 39 height 14
select select "40HC"
click at [233, 146] on select "40HC" at bounding box center [252, 153] width 39 height 14
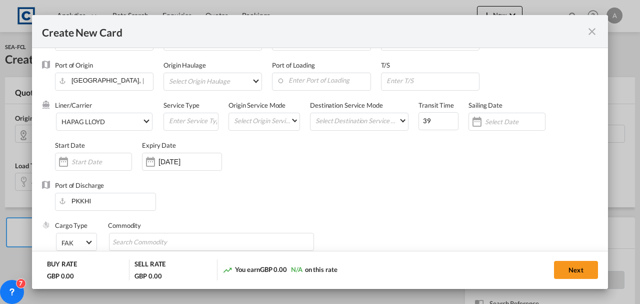
scroll to position [238, 0]
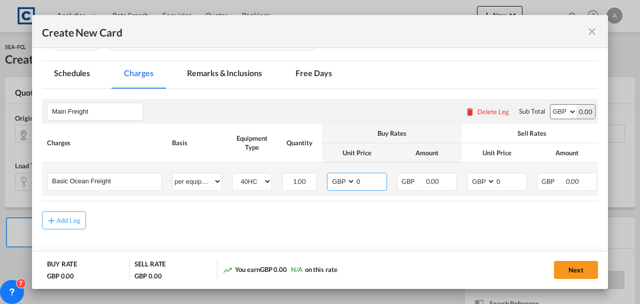
click at [339, 178] on select "AED AFN ALL AMD ANG AOA ARS AUD AWG AZN BAM BBD BDT BGN BHD BIF BMD BND BOB BRL…" at bounding box center [342, 182] width 26 height 14
select select "string:USD"
click at [329, 175] on select "AED AFN ALL AMD ANG AOA ARS AUD AWG AZN BAM BBD BDT BGN BHD BIF BMD BND BOB BRL…" at bounding box center [342, 182] width 26 height 14
click at [489, 186] on select "AED AFN ALL AMD ANG AOA ARS AUD AWG AZN BAM BBD BDT BGN BHD BIF BMD BND BOB BRL…" at bounding box center [482, 182] width 26 height 14
select select "string:USD"
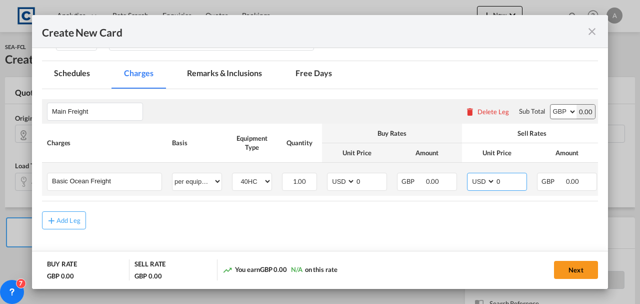
click at [469, 175] on select "AED AFN ALL AMD ANG AOA ARS AUD AWG AZN BAM BBD BDT BGN BHD BIF BMD BND BOB BRL…" at bounding box center [482, 182] width 26 height 14
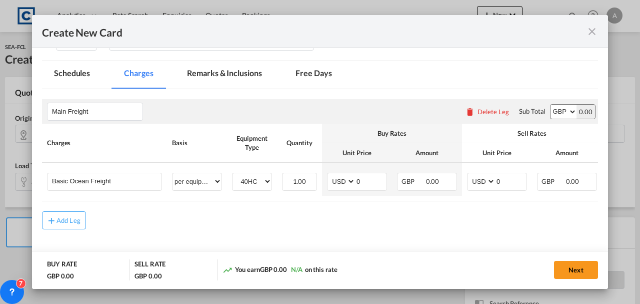
click at [556, 112] on select "AED AFN ALL AMD ANG AOA ARS AUD AWG AZN BAM BBD BDT BGN BHD BIF BMD BND BOB BRL…" at bounding box center [564, 112] width 26 height 14
select select "string:USD"
click at [551, 105] on select "AED AFN ALL AMD ANG AOA ARS AUD AWG AZN BAM BBD BDT BGN BHD BIF BMD BND BOB BRL…" at bounding box center [564, 112] width 26 height 14
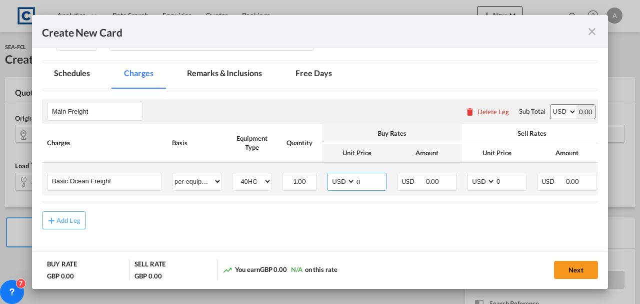
click at [372, 176] on input "0" at bounding box center [371, 180] width 31 height 15
type input "1416.00"
click at [515, 181] on input "0" at bounding box center [511, 180] width 31 height 15
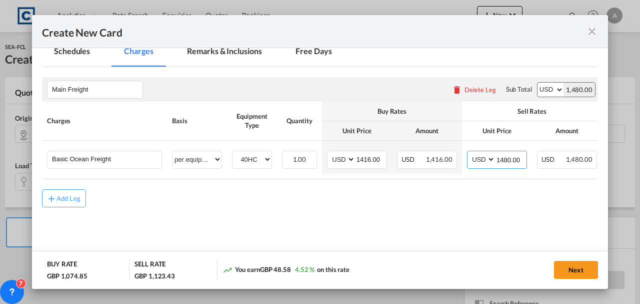
scroll to position [271, 0]
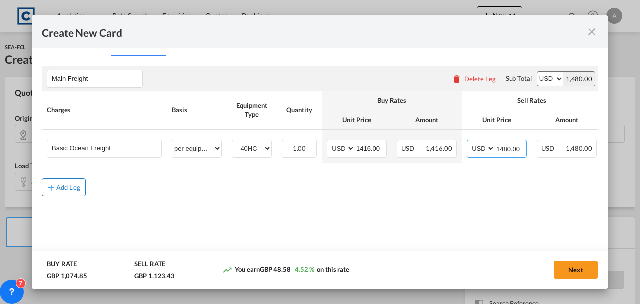
type input "1480.00"
click at [63, 195] on button "Add Leg" at bounding box center [64, 187] width 44 height 18
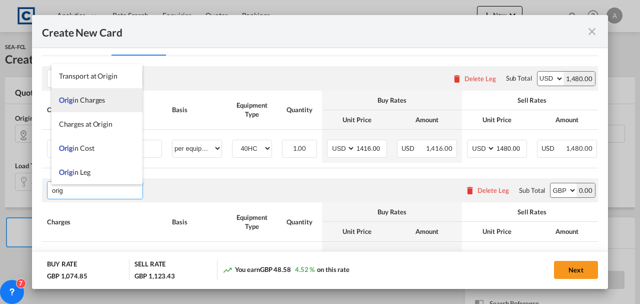
click at [82, 98] on span "Orig in Charges" at bounding box center [82, 100] width 47 height 9
type input "Origin Charges"
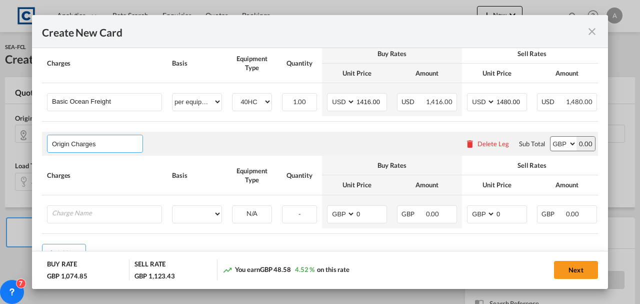
scroll to position [359, 0]
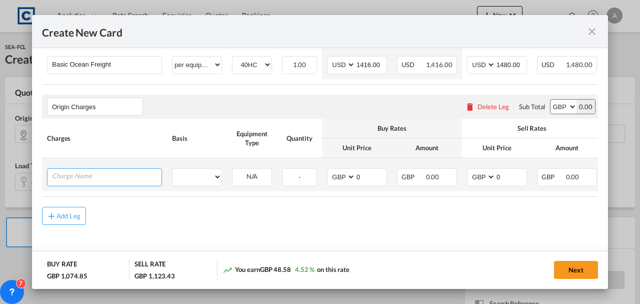
click at [81, 178] on input "Charge Name" at bounding box center [107, 176] width 110 height 15
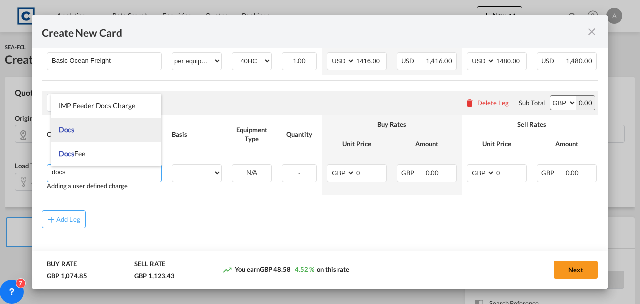
click at [81, 136] on li "Docs" at bounding box center [107, 130] width 111 height 24
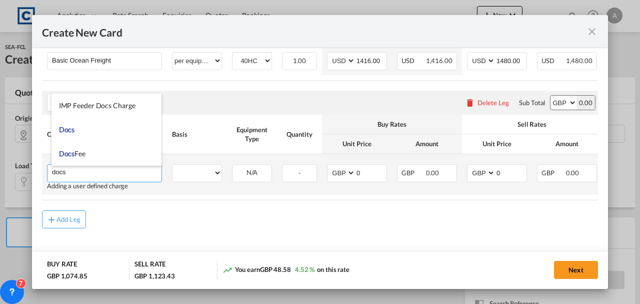
type input "Docs"
select select "per shipment"
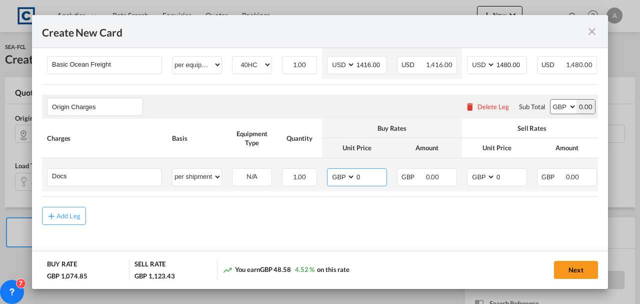
click at [365, 173] on input "0" at bounding box center [371, 176] width 31 height 15
type input "20.00"
click at [508, 172] on input "0" at bounding box center [511, 176] width 31 height 15
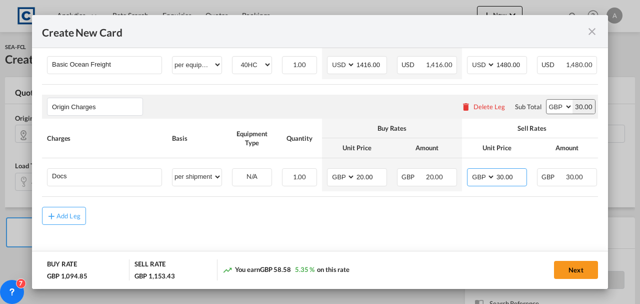
type input "30.00"
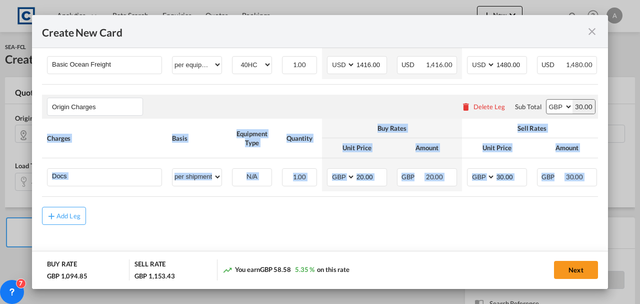
drag, startPoint x: 446, startPoint y: 197, endPoint x: 638, endPoint y: 197, distance: 191.6
click at [638, 197] on div "Create New Card Pickup Door B12 Pickup Service Type Pickup Haulage Select Picku…" at bounding box center [320, 152] width 640 height 304
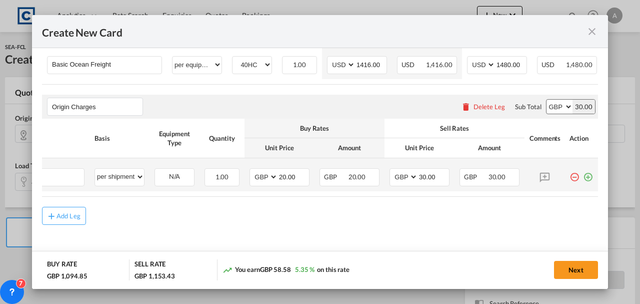
click at [587, 178] on md-icon "icon-plus-circle-outline green-400-fg" at bounding box center [588, 173] width 10 height 10
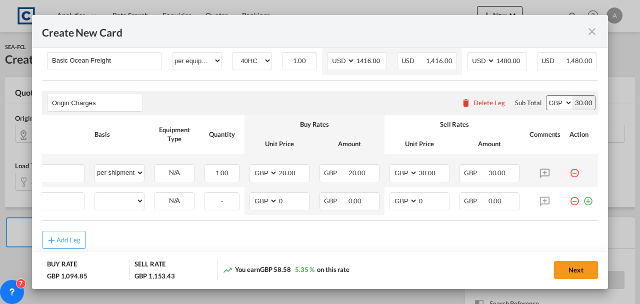
scroll to position [0, 10]
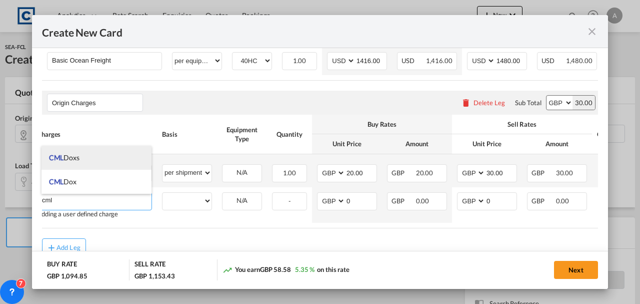
click at [91, 156] on li "CML Doxs" at bounding box center [97, 158] width 111 height 24
type input "CML Doxs"
select select "per B/L"
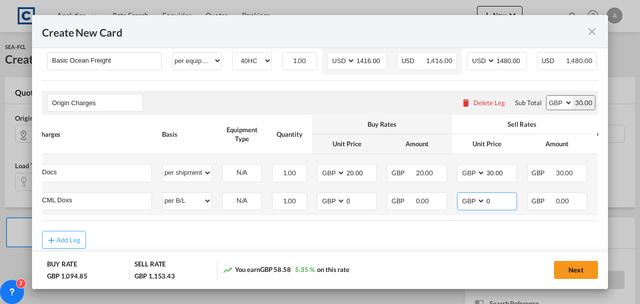
click at [497, 207] on input "0" at bounding box center [501, 200] width 31 height 15
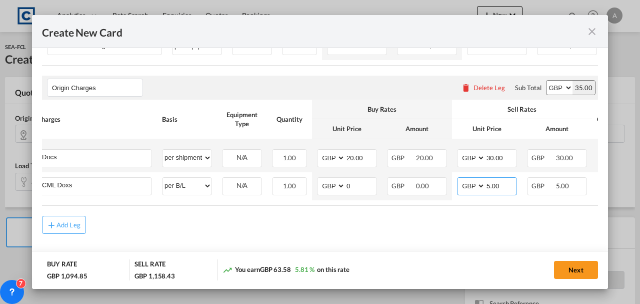
scroll to position [387, 0]
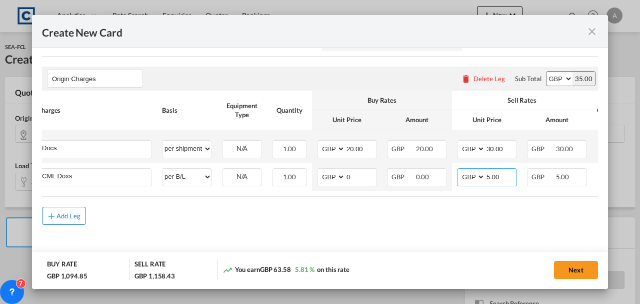
type input "5.00"
click at [60, 216] on div "Add Leg" at bounding box center [69, 216] width 24 height 6
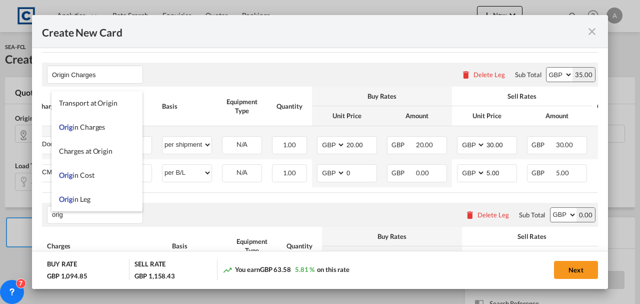
scroll to position [24, 0]
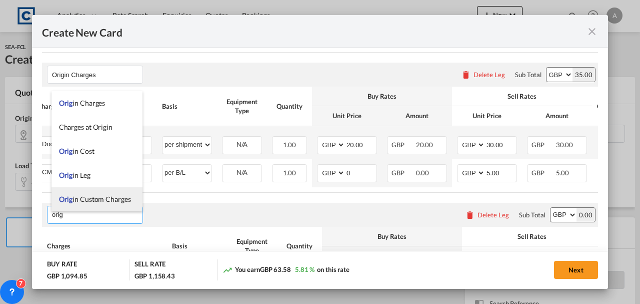
click at [89, 195] on span "Orig in Custom Charges" at bounding box center [95, 199] width 72 height 9
type input "Origin Custom Charges"
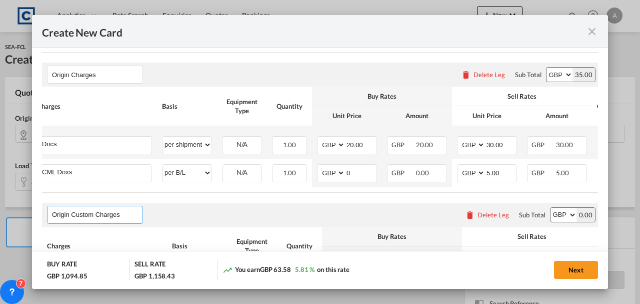
scroll to position [468, 0]
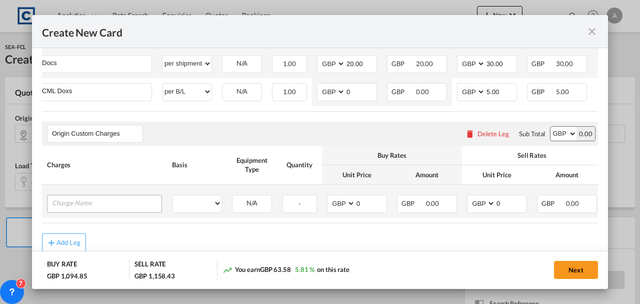
click at [91, 213] on div "Create New Card ..." at bounding box center [104, 204] width 115 height 18
click at [90, 207] on input "Charge Name" at bounding box center [107, 202] width 110 height 15
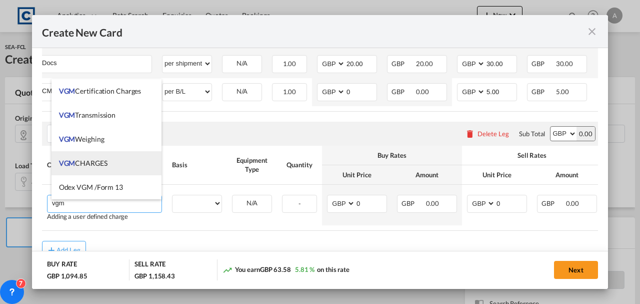
click at [84, 170] on li "VGM CHARGES" at bounding box center [107, 163] width 111 height 24
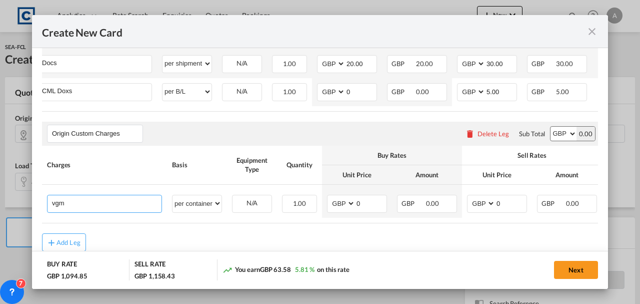
type input "VGM CHARGES"
select select "per container"
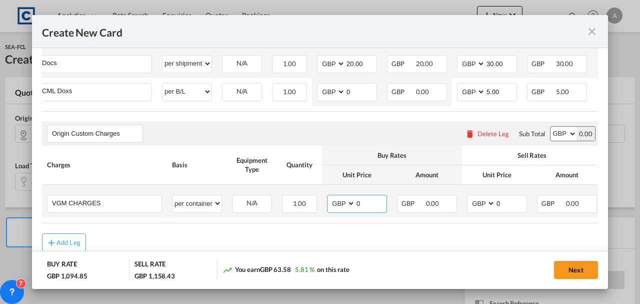
click at [384, 202] on input "0" at bounding box center [371, 202] width 31 height 15
type input "35.00"
click at [512, 205] on input "0" at bounding box center [511, 202] width 31 height 15
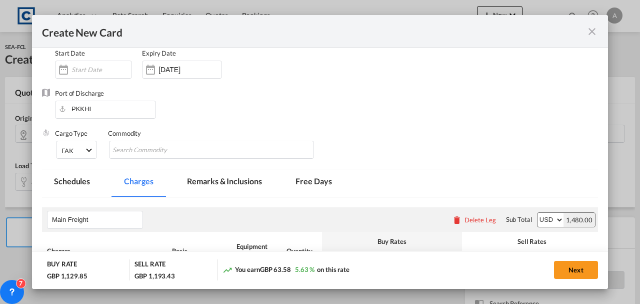
scroll to position [167, 0]
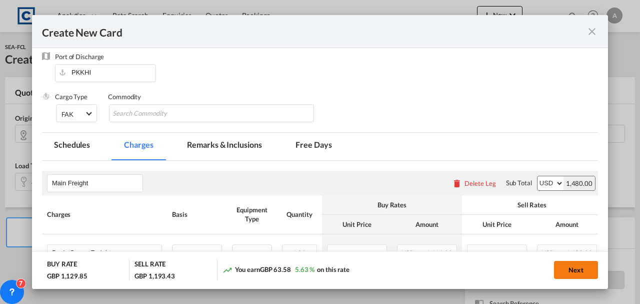
type input "35.00"
click at [573, 271] on button "Next" at bounding box center [576, 270] width 44 height 18
type input "1416"
type input "1480"
type input "20"
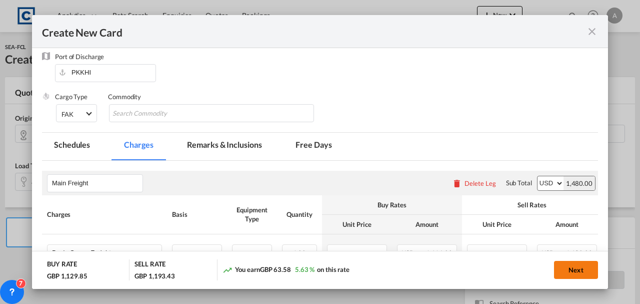
type input "30"
type input "5"
type input "35"
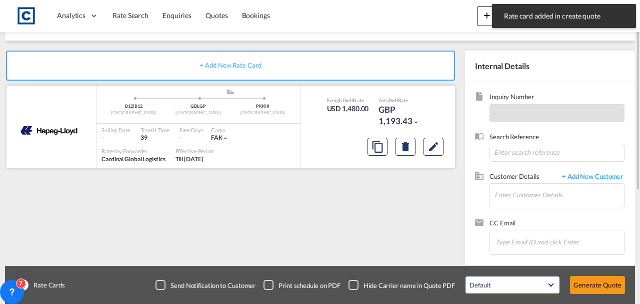
scroll to position [100, 0]
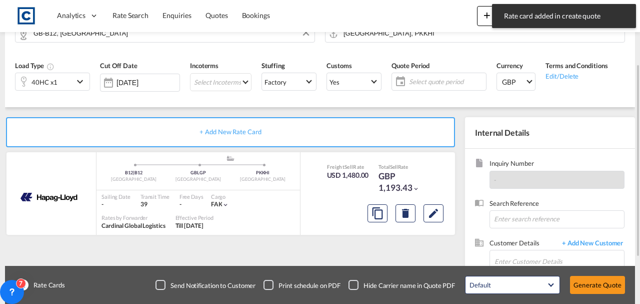
click at [451, 83] on span "Select quote period" at bounding box center [446, 81] width 75 height 9
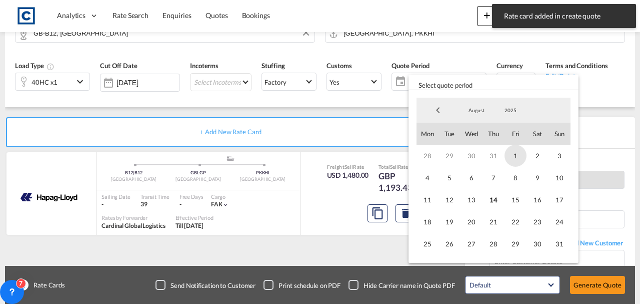
click at [516, 152] on span "1" at bounding box center [516, 156] width 22 height 22
click at [559, 241] on span "31" at bounding box center [560, 244] width 22 height 22
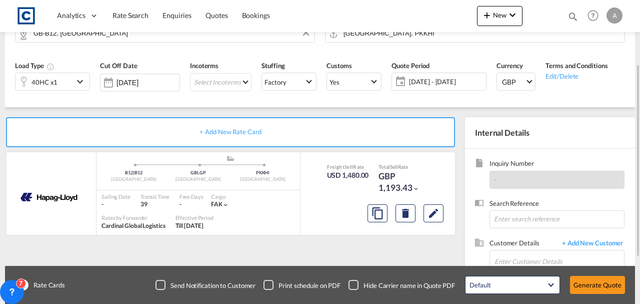
scroll to position [167, 0]
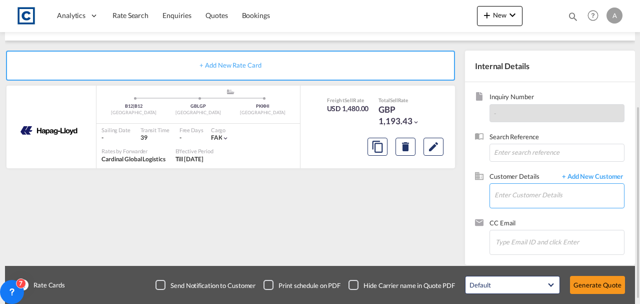
click at [512, 184] on input "Enter Customer Details" at bounding box center [560, 195] width 130 height 23
click at [512, 192] on input "Enter Customer Details" at bounding box center [560, 195] width 130 height 23
paste input "james@profreightsolutions.co.uk"
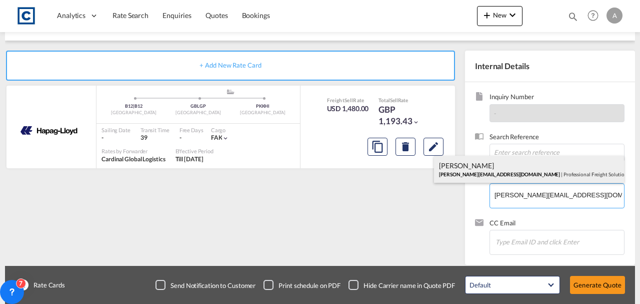
click at [478, 176] on div "James Davy james@profreightsolutions.co.uk | Professional Freight Solutions Ltd" at bounding box center [529, 169] width 190 height 27
type input "Professional Freight Solutions Ltd, James Davy, james@profreightsolutions.co.uk"
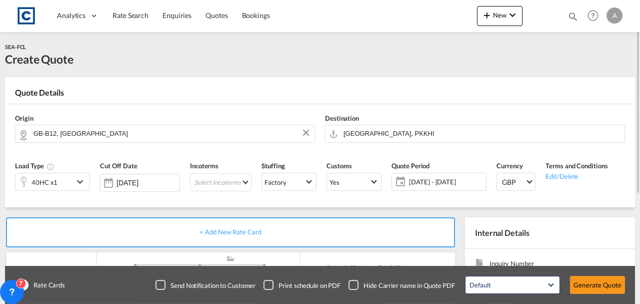
scroll to position [173, 0]
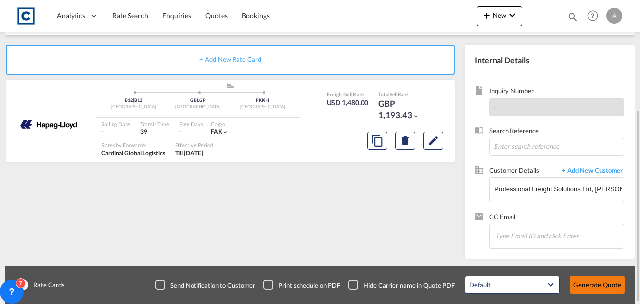
click at [613, 291] on button "Generate Quote" at bounding box center [597, 285] width 55 height 18
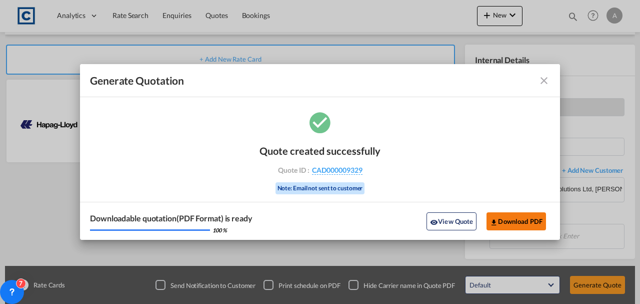
click at [519, 224] on button "Download PDF" at bounding box center [517, 221] width 60 height 18
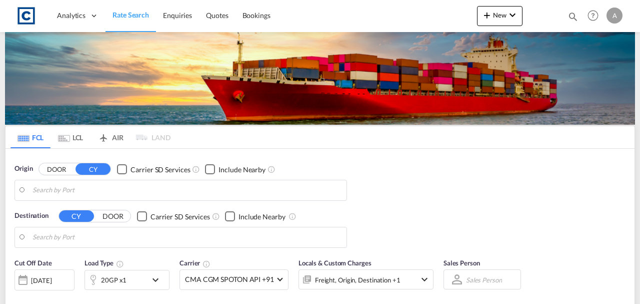
type input "GB-TD9, [GEOGRAPHIC_DATA]"
type input "Sohar, OMSOH"
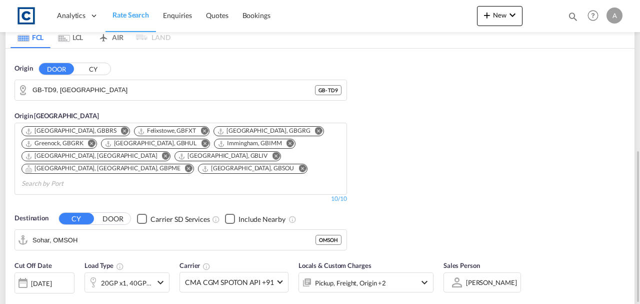
scroll to position [167, 0]
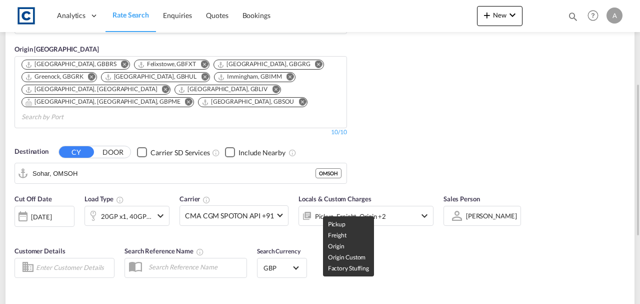
click at [375, 209] on div "Pickup, Freight, Origin +2" at bounding box center [350, 216] width 71 height 14
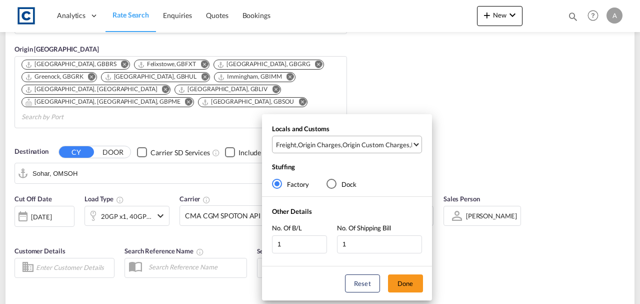
click at [381, 147] on div "Origin Custom Charges" at bounding box center [376, 144] width 67 height 9
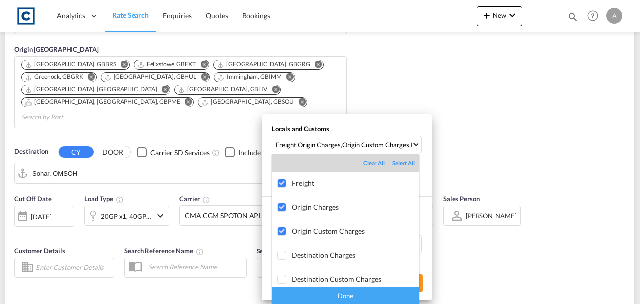
click at [388, 291] on div "Done" at bounding box center [346, 296] width 148 height 18
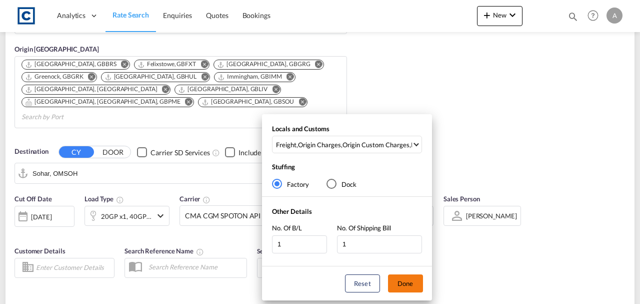
click at [410, 283] on button "Done" at bounding box center [405, 283] width 35 height 18
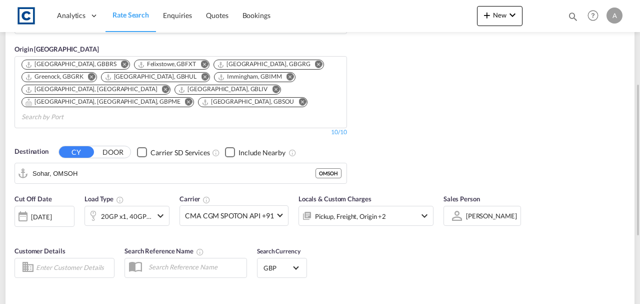
scroll to position [0, 0]
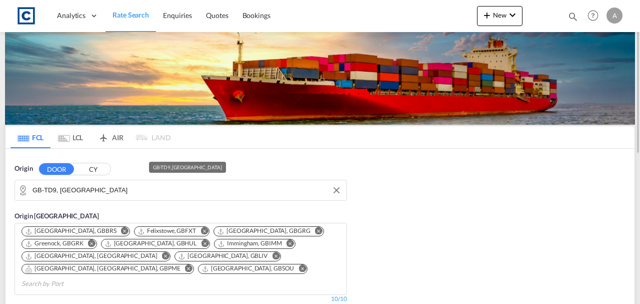
click at [134, 195] on input "GB-TD9, Scottish Borders" at bounding box center [187, 190] width 309 height 15
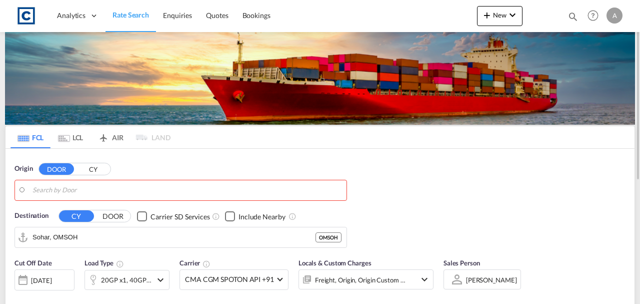
click at [88, 184] on body "Analytics Dashboard Rate Search Enquiries Quotes Bookings" at bounding box center [320, 152] width 640 height 304
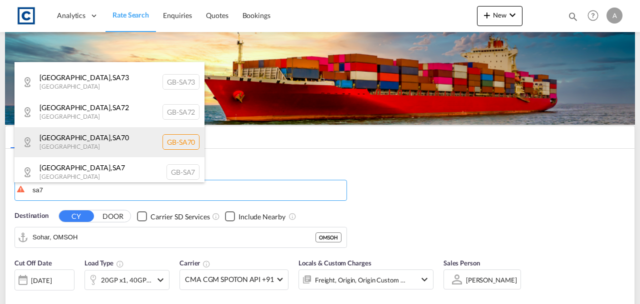
scroll to position [30, 0]
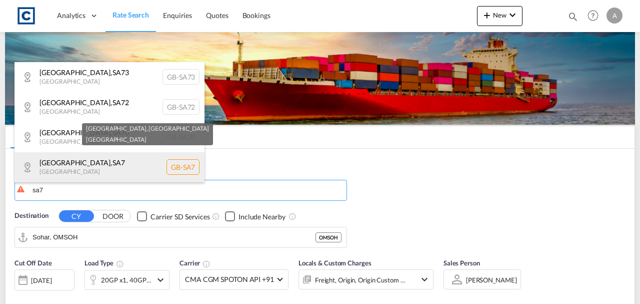
click at [116, 171] on div "Swansea , SA7 United Kingdom GB-SA7" at bounding box center [110, 167] width 190 height 30
type input "GB-SA7, Swansea"
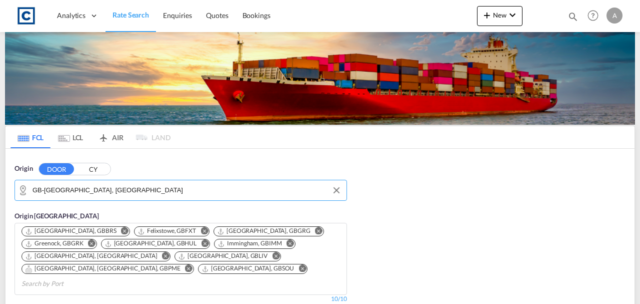
scroll to position [167, 0]
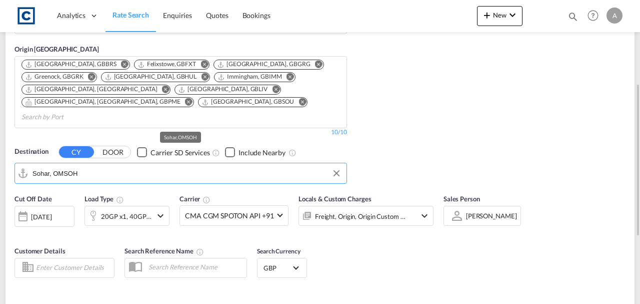
click at [103, 166] on input "Sohar, OMSOH" at bounding box center [187, 173] width 309 height 15
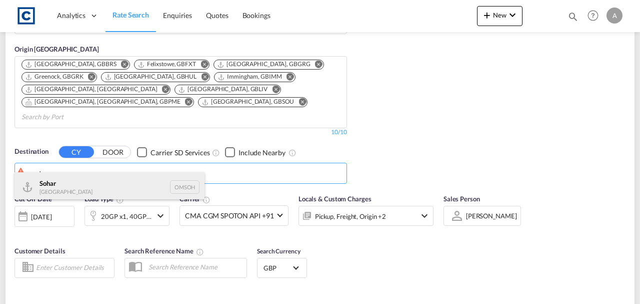
click at [78, 185] on div "Sohar Oman OMSOH" at bounding box center [110, 187] width 190 height 30
type input "Sohar, OMSOH"
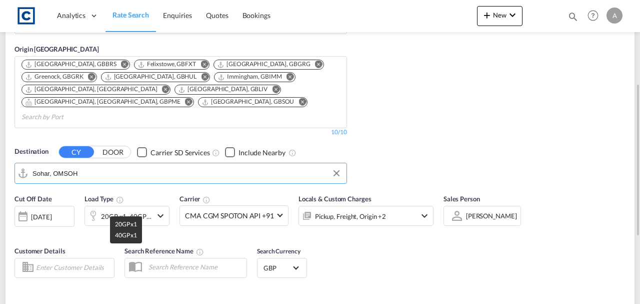
click at [108, 209] on div "20GP x1, 40GP x1" at bounding box center [126, 216] width 51 height 14
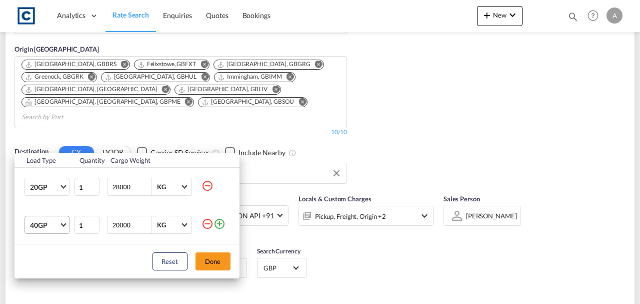
click at [45, 223] on span "40GP" at bounding box center [44, 225] width 29 height 10
click at [42, 226] on div "40HC" at bounding box center [39, 231] width 19 height 10
click at [207, 190] on md-icon "icon-minus-circle-outline" at bounding box center [208, 186] width 12 height 12
type input "20000"
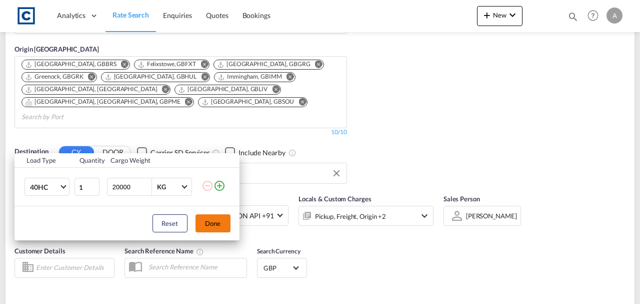
click at [209, 218] on button "Done" at bounding box center [213, 223] width 35 height 18
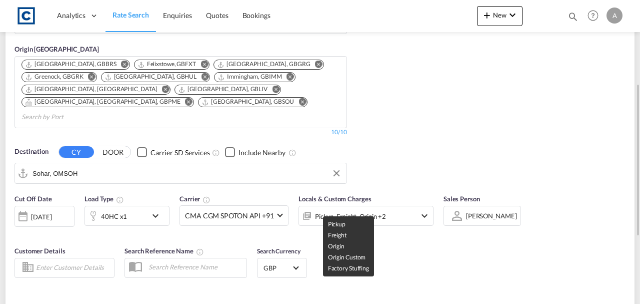
click at [345, 209] on div "Pickup, Freight, Origin +2" at bounding box center [350, 216] width 71 height 14
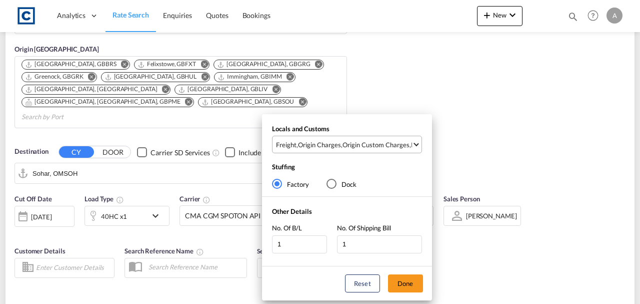
click at [358, 150] on md-select-value "Freight , Origin Charges , Origin Custom Charges , Pickup Charges" at bounding box center [348, 144] width 147 height 17
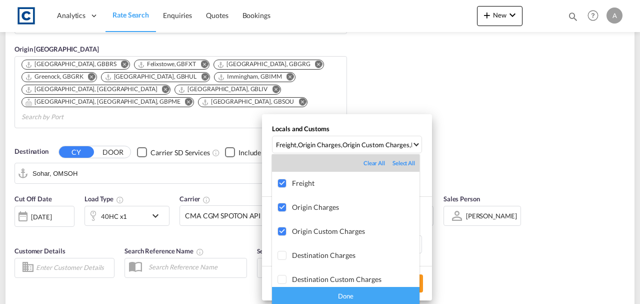
drag, startPoint x: 356, startPoint y: 295, endPoint x: 362, endPoint y: 293, distance: 6.5
click at [360, 293] on div "Done" at bounding box center [346, 296] width 148 height 18
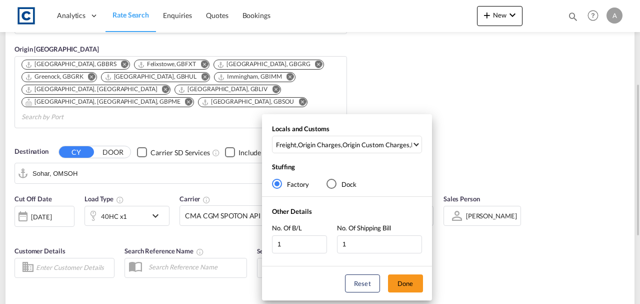
drag, startPoint x: 400, startPoint y: 284, endPoint x: 400, endPoint y: 271, distance: 13.0
click at [400, 283] on button "Done" at bounding box center [405, 283] width 35 height 18
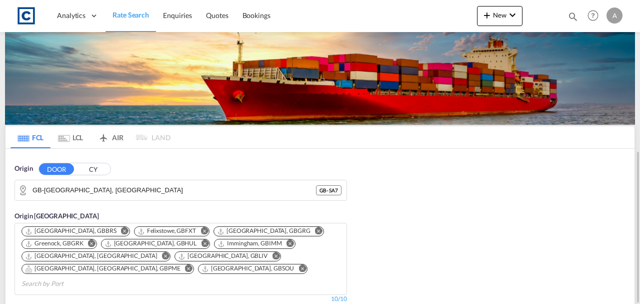
scroll to position [233, 0]
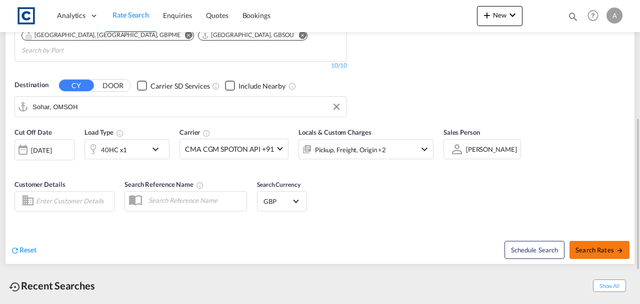
click at [591, 246] on span "Search Rates" at bounding box center [600, 250] width 48 height 8
type input "SA7 to OMSOH / 14 Aug 2025"
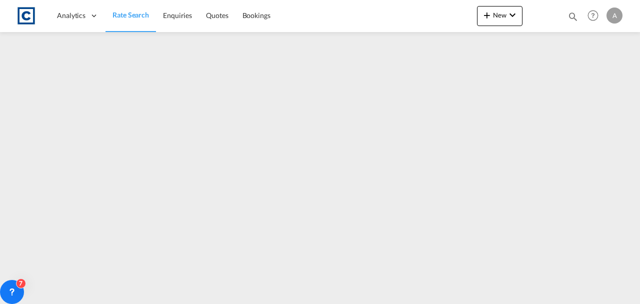
click at [136, 14] on span "Rate Search" at bounding box center [131, 15] width 37 height 9
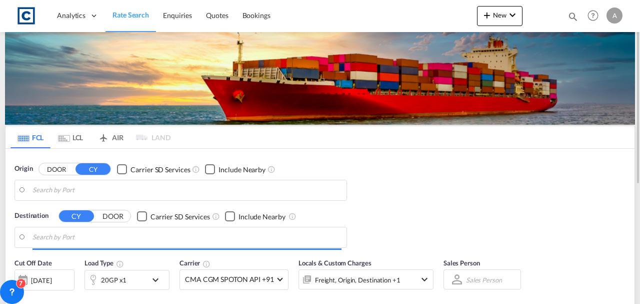
type input "GB-SA7, Swansea"
type input "Sohar, OMSOH"
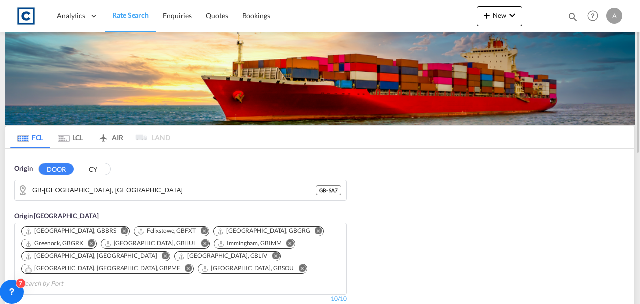
scroll to position [267, 0]
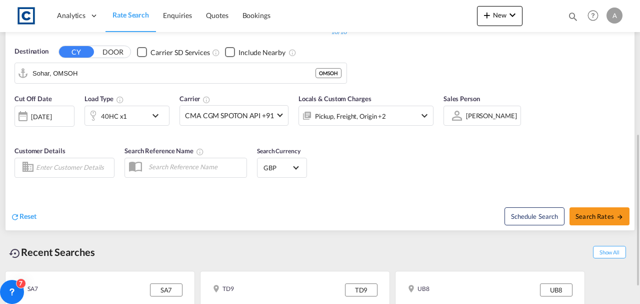
click at [362, 109] on div "Pickup, Freight, Origin +2" at bounding box center [352, 116] width 107 height 20
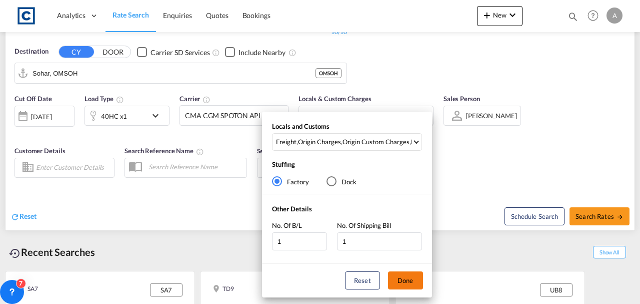
click at [408, 276] on button "Done" at bounding box center [405, 280] width 35 height 18
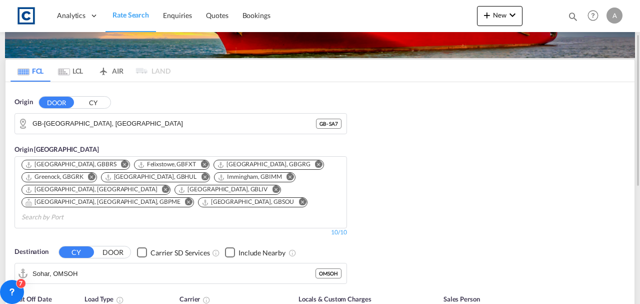
scroll to position [200, 0]
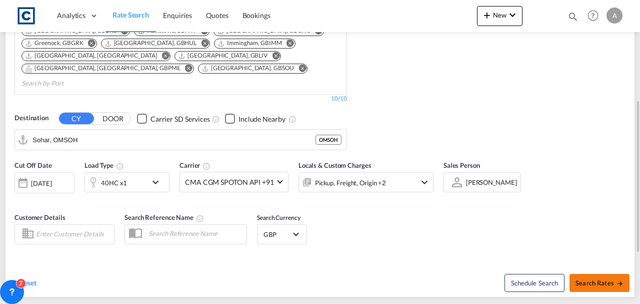
click at [600, 279] on span "Search Rates" at bounding box center [600, 283] width 48 height 8
type input "SA7 to OMSOH / 14 Aug 2025"
